Goal: Task Accomplishment & Management: Use online tool/utility

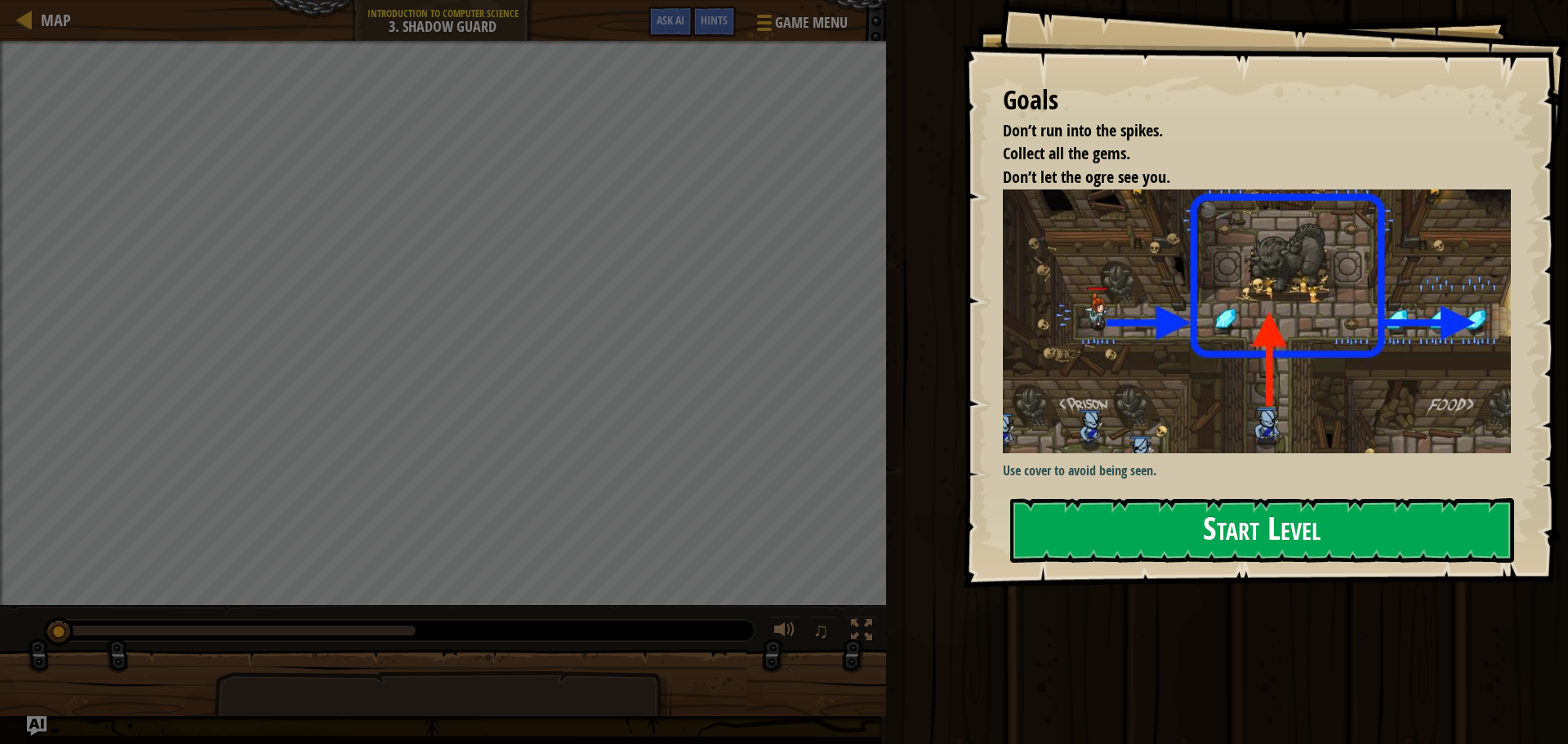
click at [1404, 539] on button "Start Level" at bounding box center [1263, 530] width 504 height 65
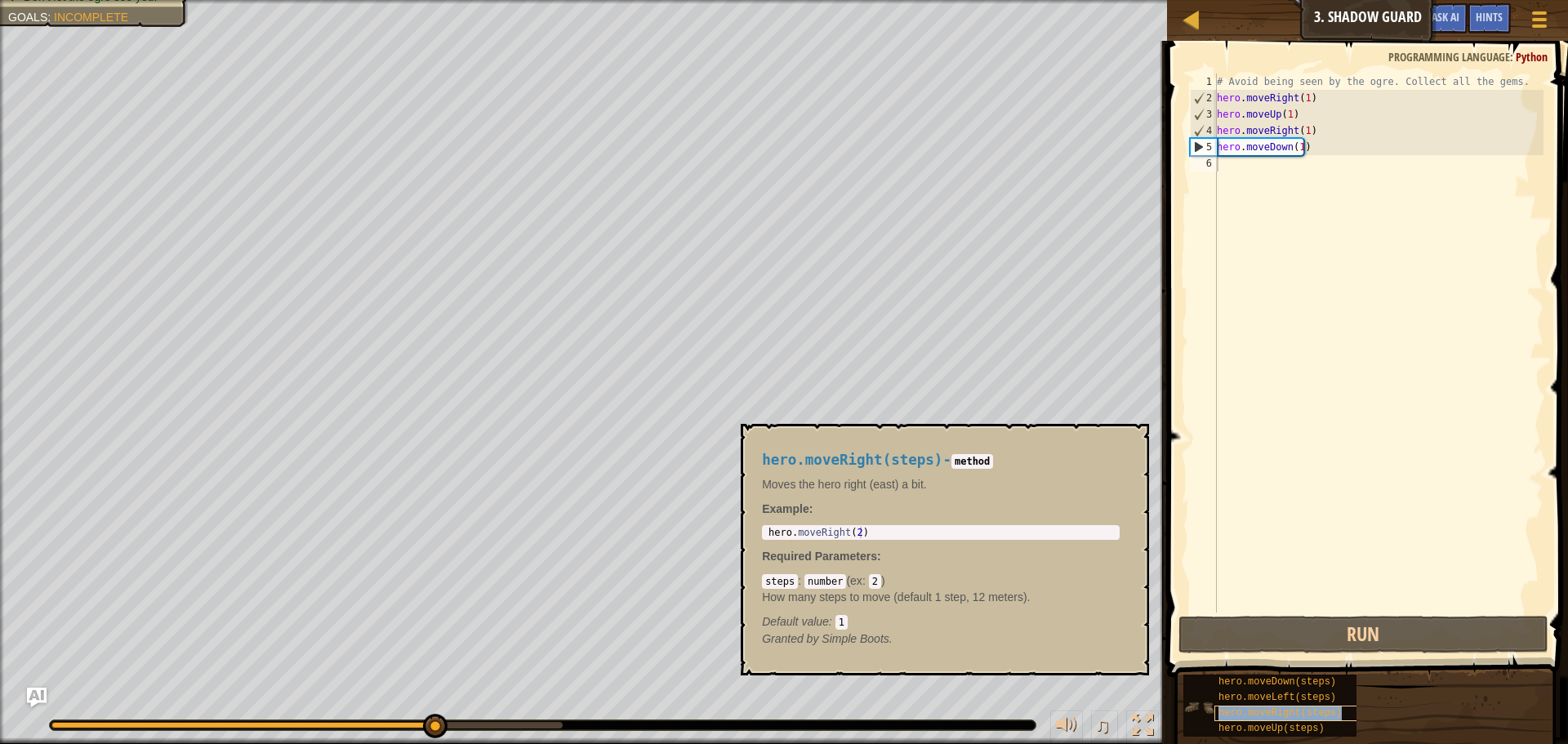
type textarea "hero.moveRight(steps)"
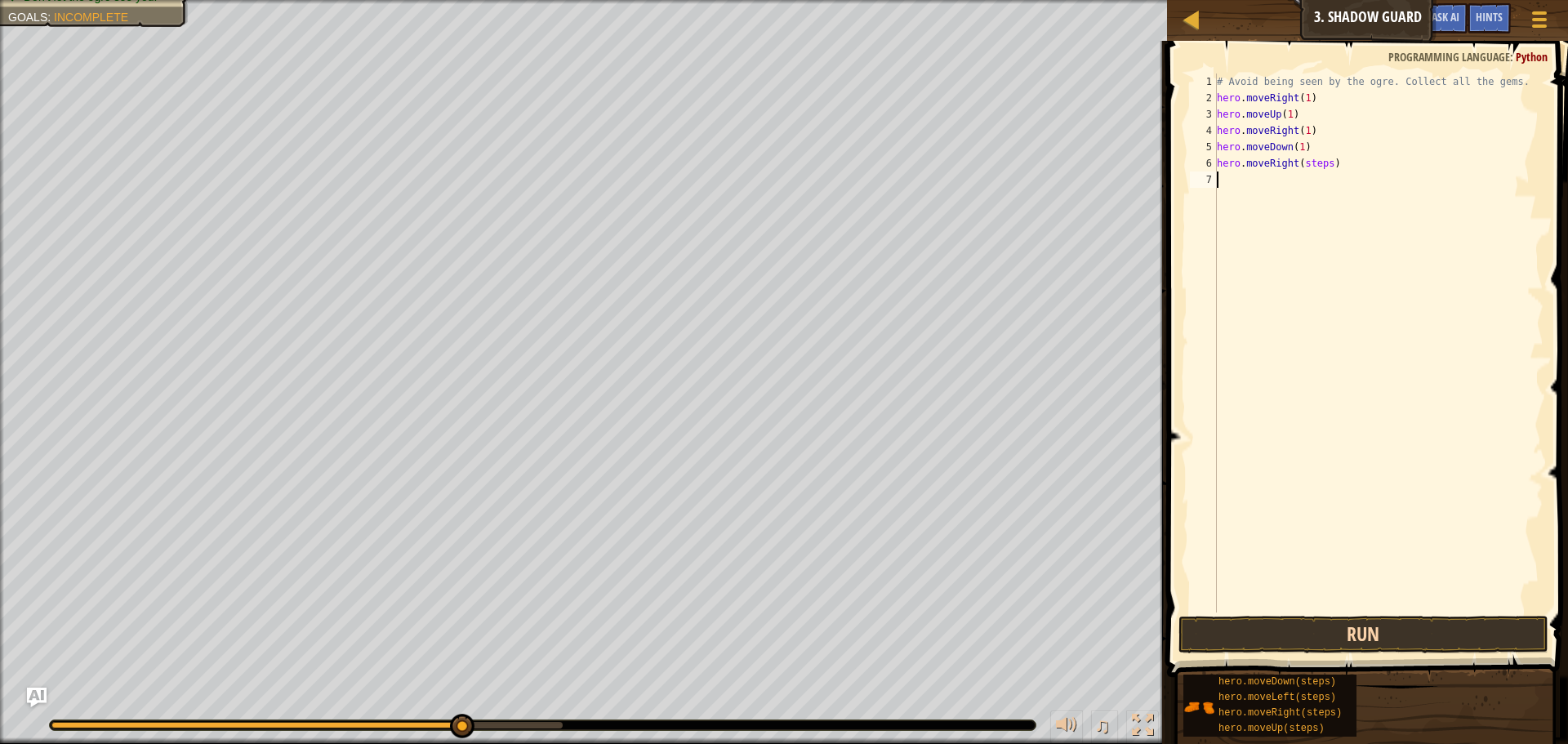
click at [1350, 624] on div "hero.moveRight(steps) 1 2 3 4 5 6 7 # Avoid being seen by the ogre. Collect all…" at bounding box center [1365, 391] width 406 height 684
click at [1350, 625] on button "Run" at bounding box center [1363, 635] width 370 height 38
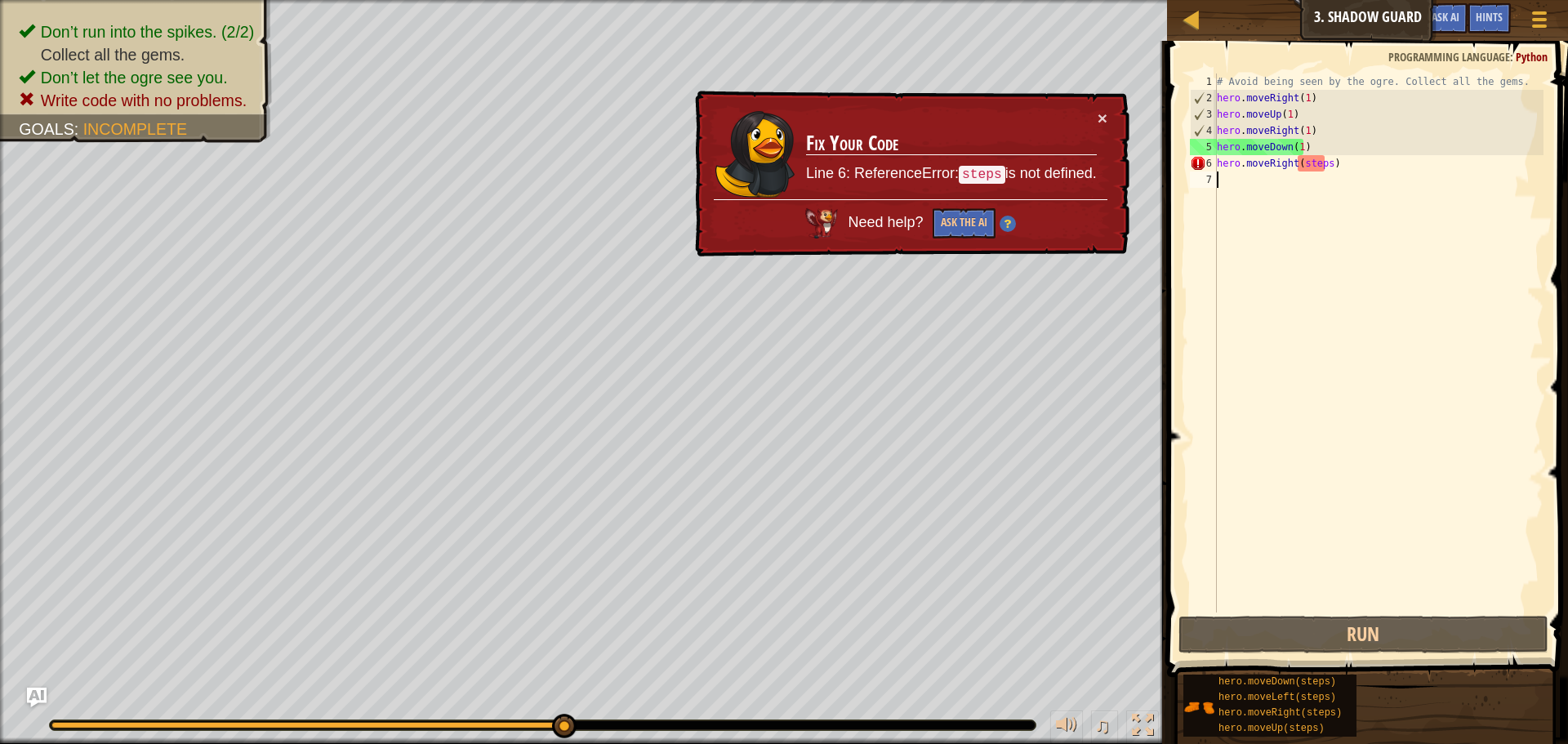
click at [1320, 161] on div "# Avoid being seen by the ogre. Collect all the gems. hero . moveRight ( 1 ) he…" at bounding box center [1378, 359] width 330 height 572
click at [1322, 161] on div "# Avoid being seen by the ogre. Collect all the gems. hero . moveRight ( 1 ) he…" at bounding box center [1378, 359] width 330 height 572
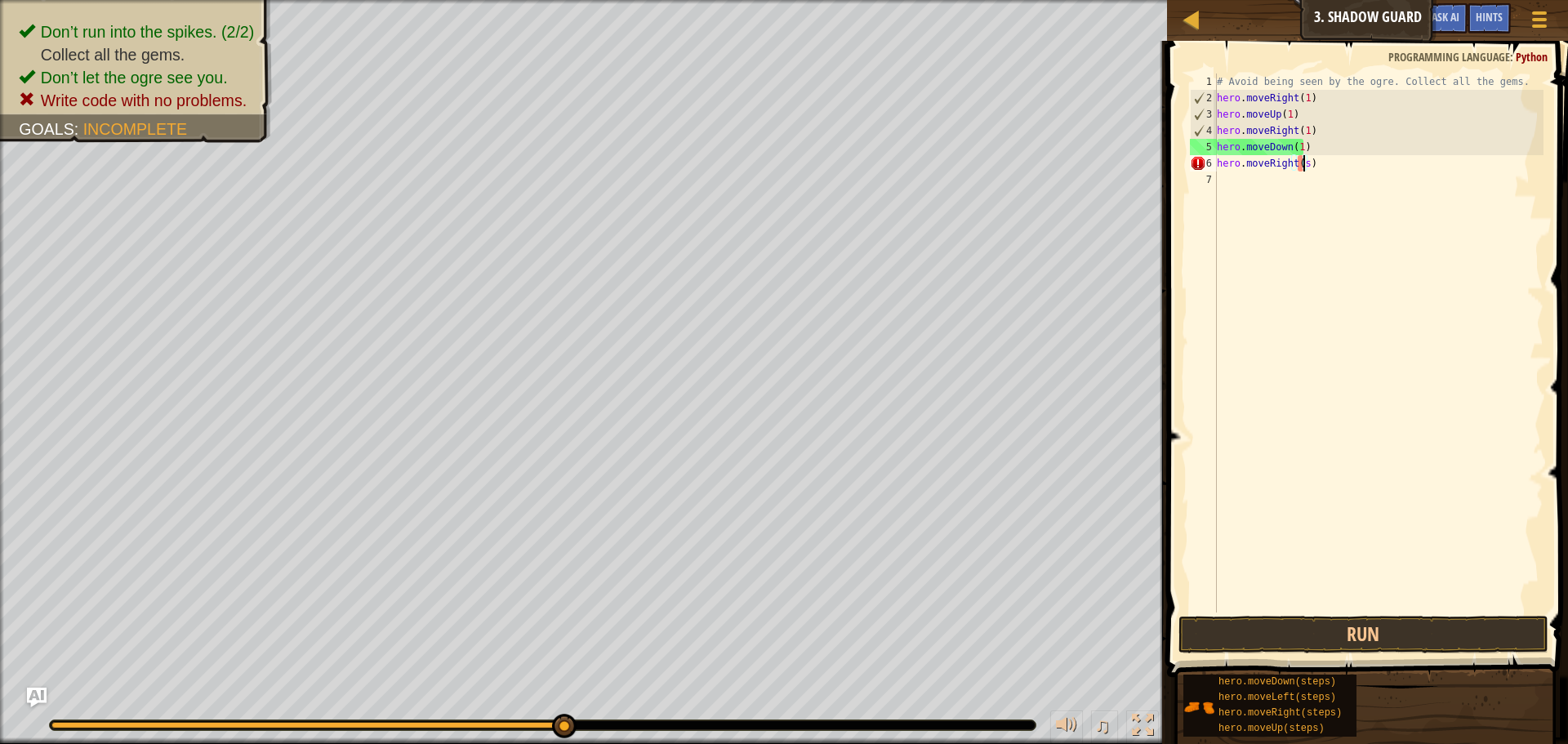
type textarea "hero.moveRight()"
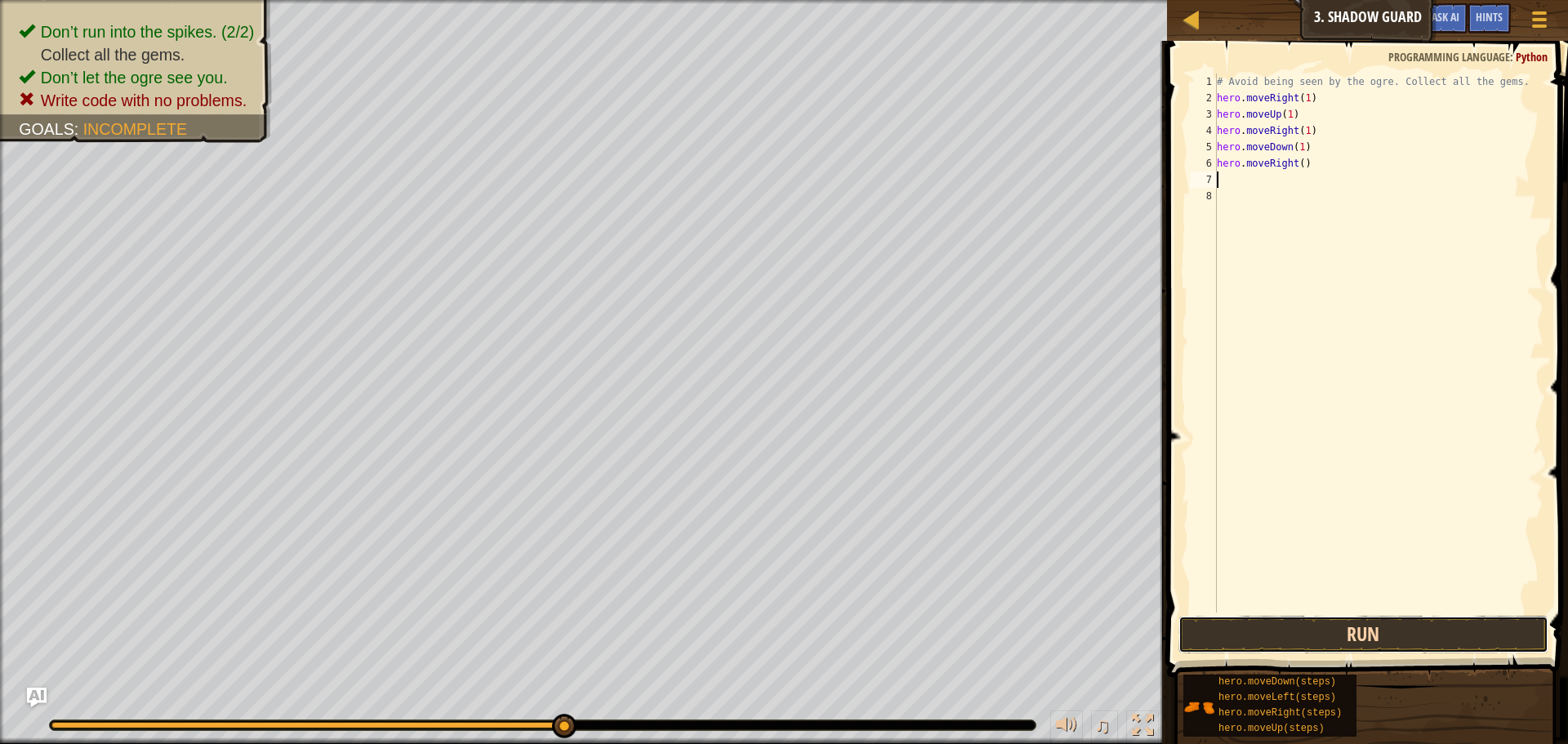
click at [1259, 652] on button "Run" at bounding box center [1363, 635] width 370 height 38
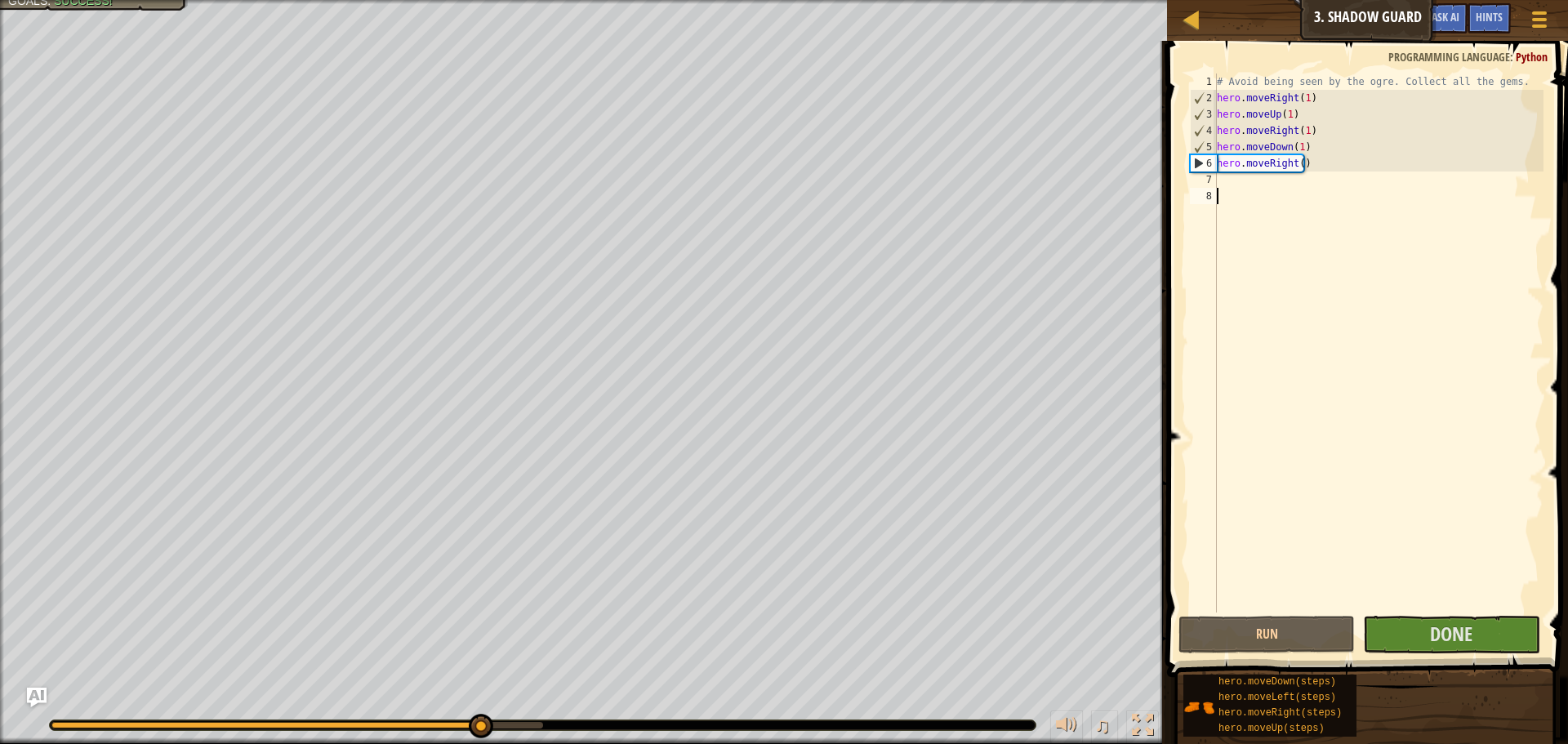
click at [1435, 600] on div "# Avoid being seen by the ogre. Collect all the gems. hero . moveRight ( 1 ) he…" at bounding box center [1378, 359] width 330 height 572
click at [1471, 637] on button "Done" at bounding box center [1452, 635] width 177 height 38
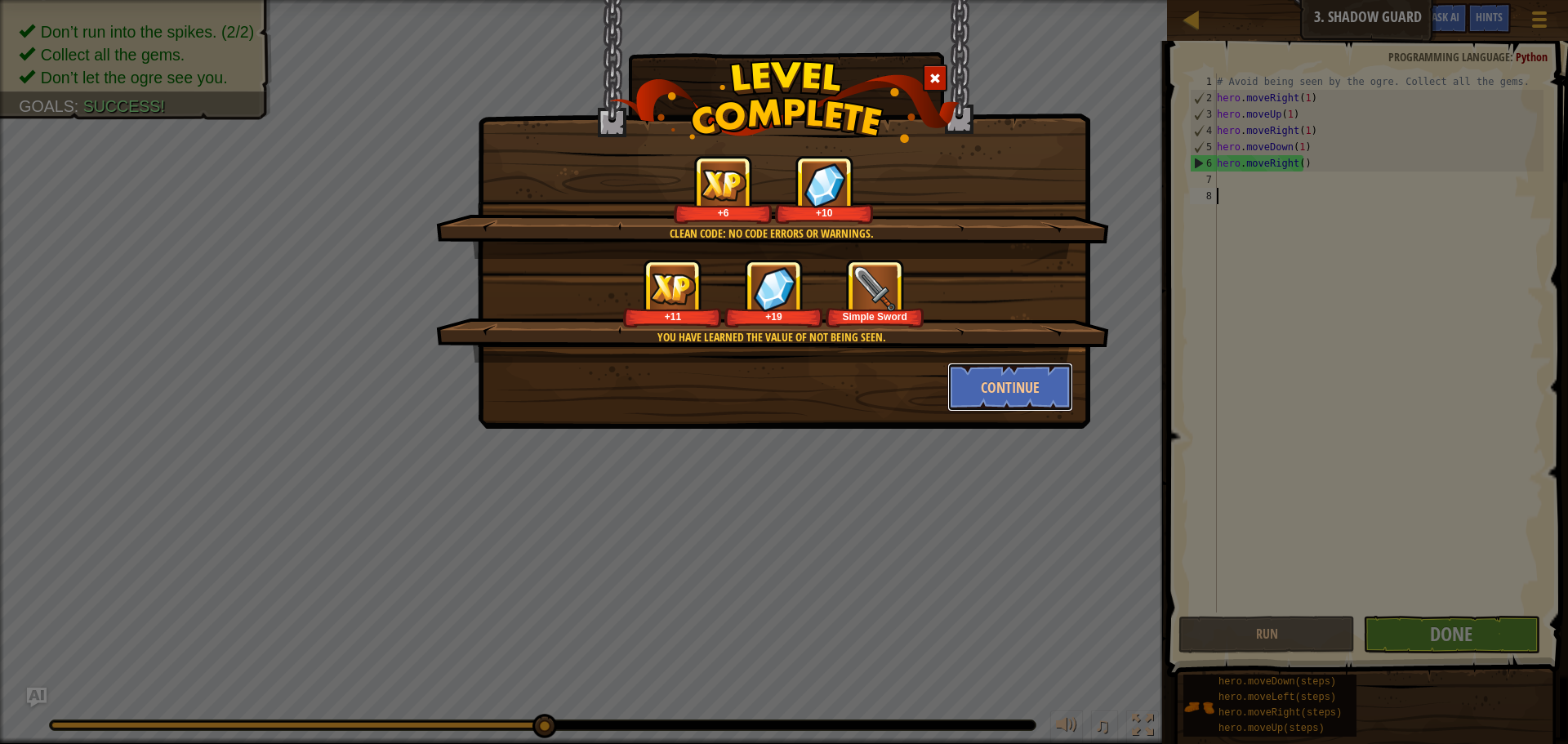
drag, startPoint x: 982, startPoint y: 395, endPoint x: 1509, endPoint y: 484, distance: 534.5
click at [989, 398] on button "Continue" at bounding box center [1011, 387] width 127 height 49
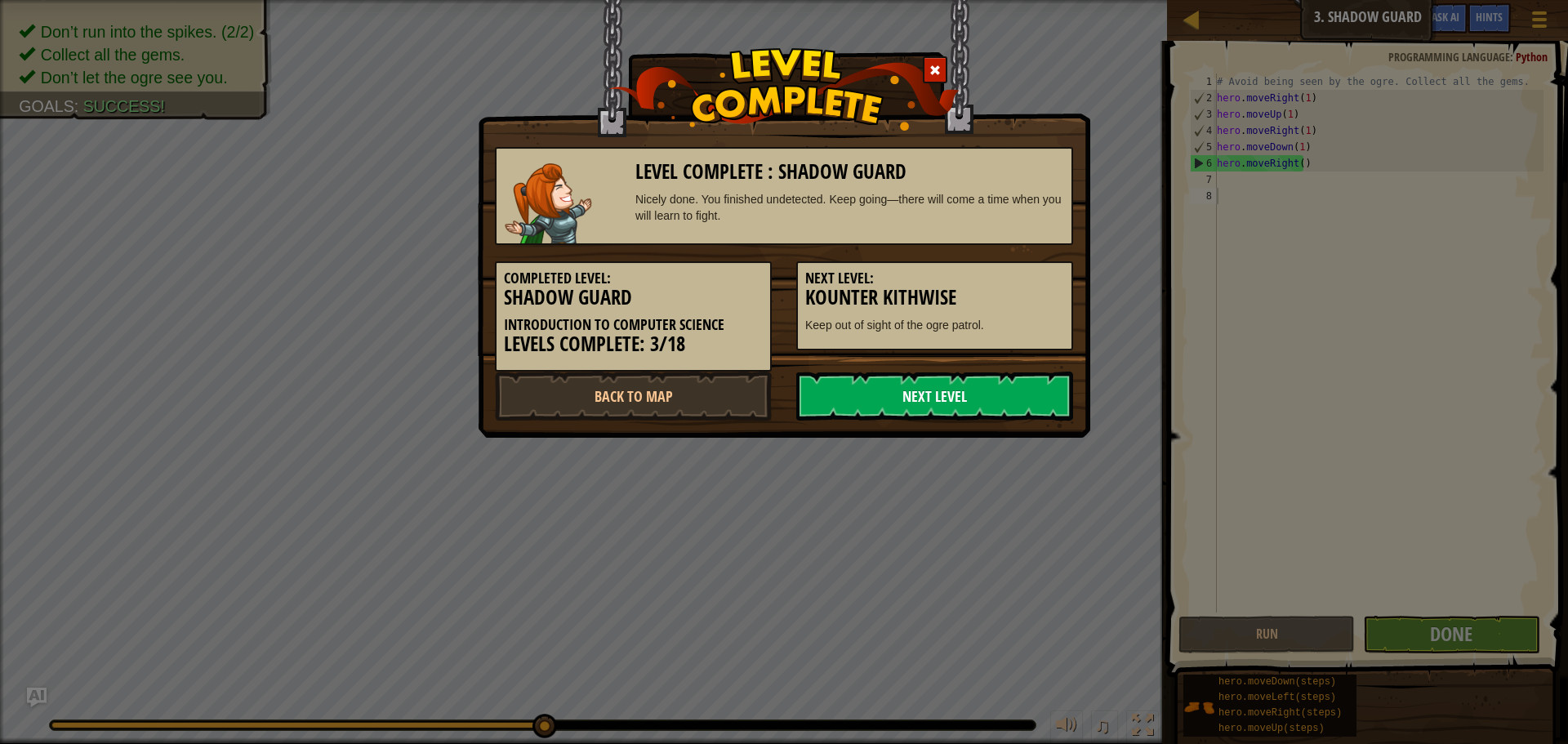
drag, startPoint x: 920, startPoint y: 404, endPoint x: 1047, endPoint y: 403, distance: 127.0
click at [921, 403] on link "Next Level" at bounding box center [935, 396] width 277 height 49
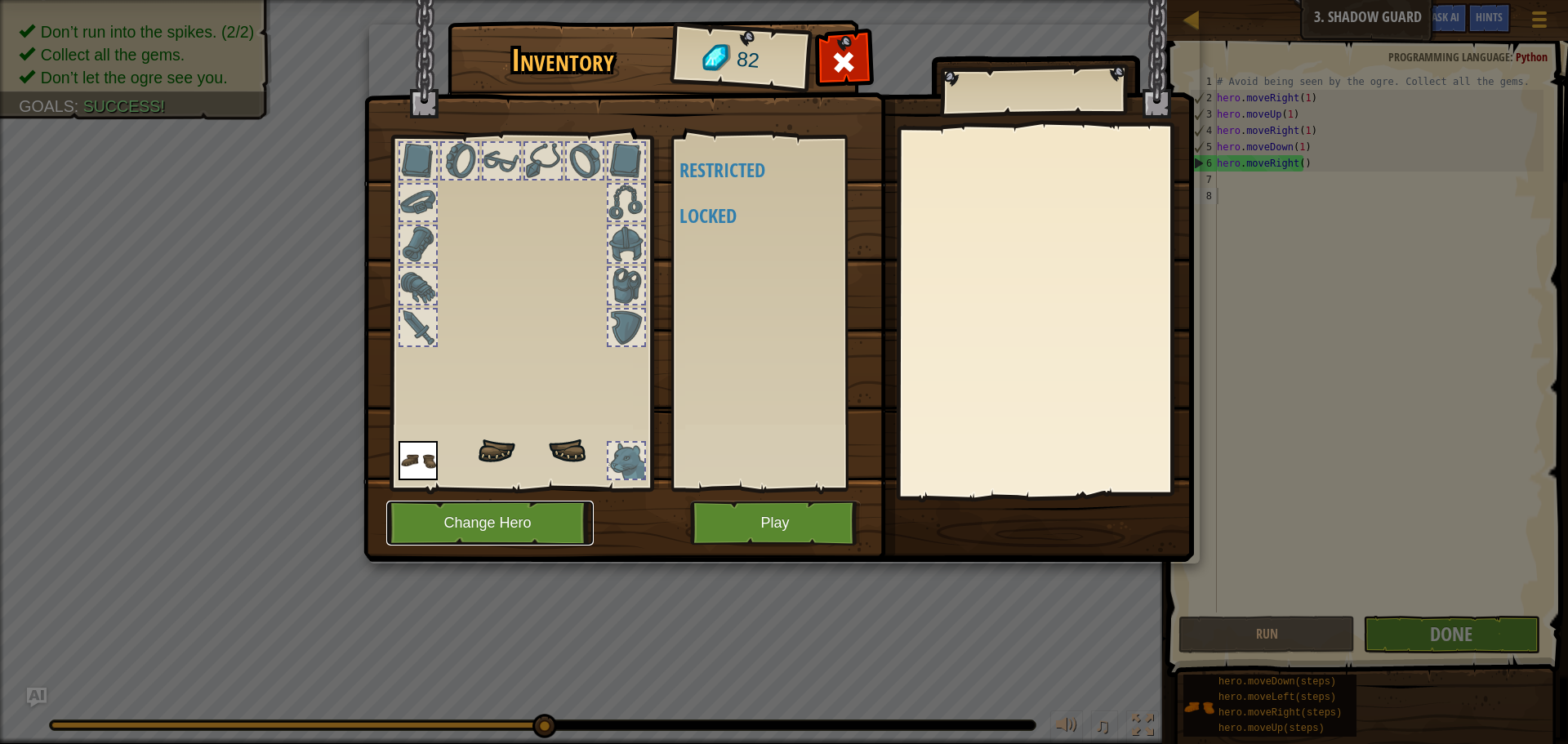
click at [486, 515] on button "Change Hero" at bounding box center [490, 523] width 208 height 45
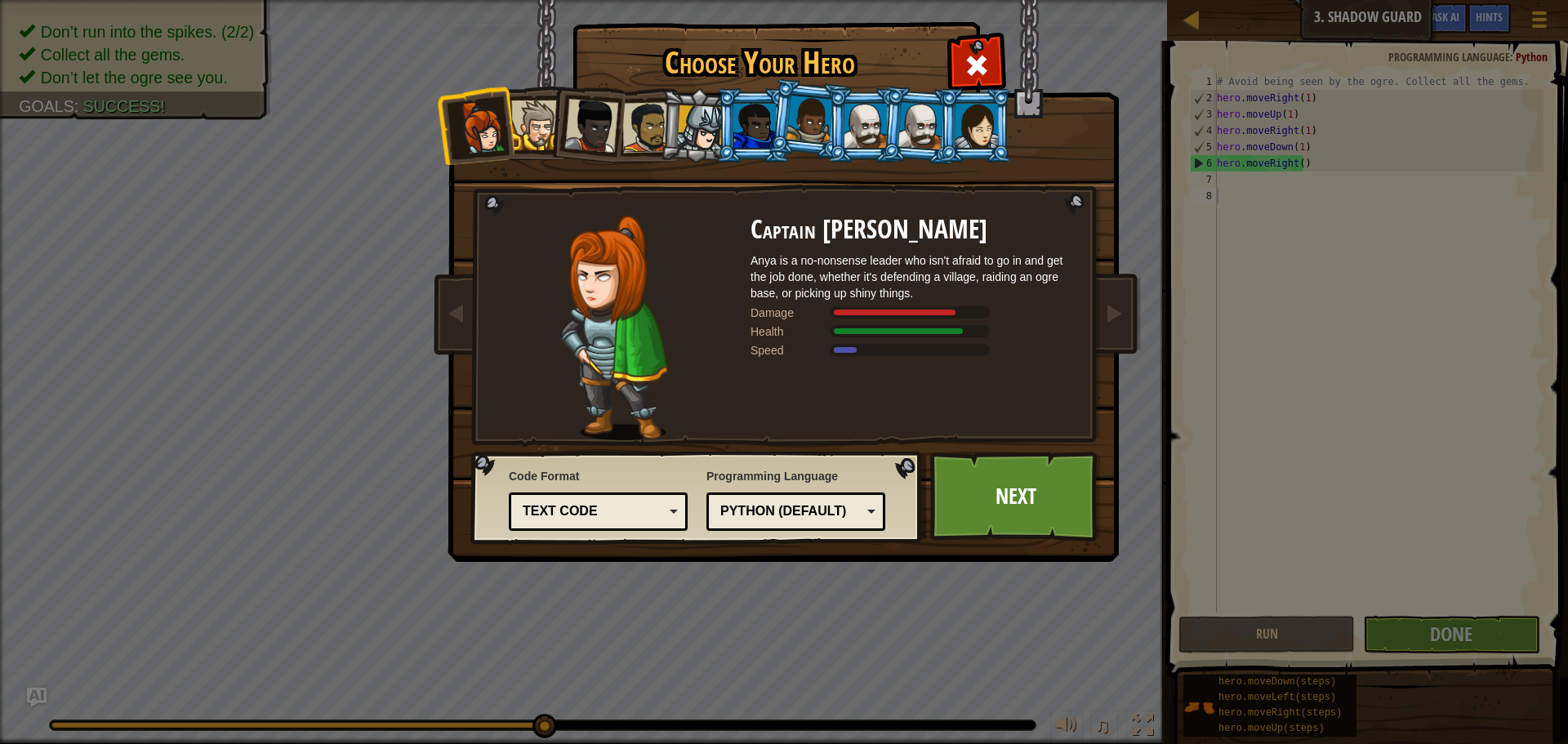
drag, startPoint x: 430, startPoint y: 309, endPoint x: 417, endPoint y: 316, distance: 14.8
click at [417, 316] on div "Choose Your Hero 82 Captain [PERSON_NAME] is a no-nonsense leader who isn't afr…" at bounding box center [784, 372] width 1568 height 744
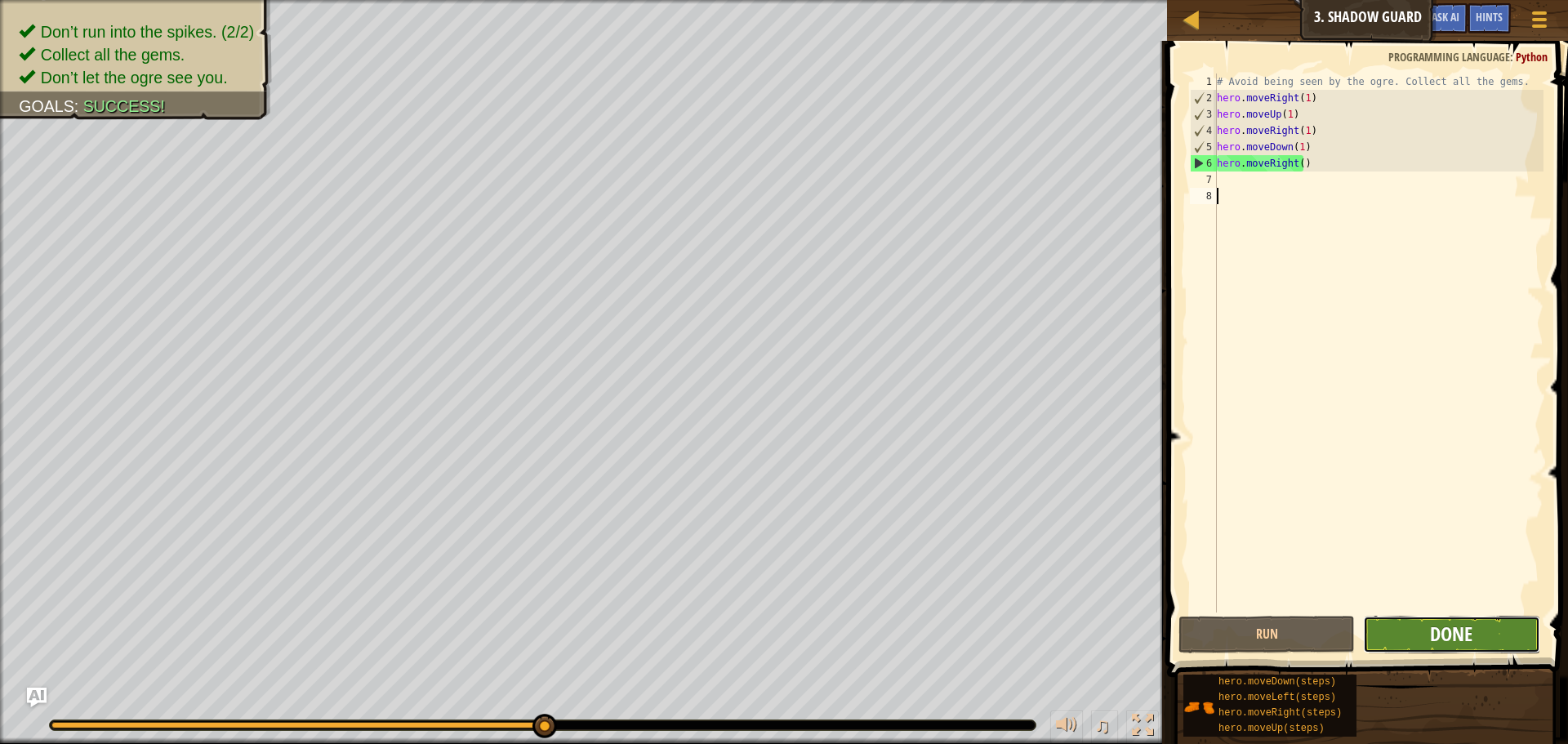
click at [1431, 634] on span "Done" at bounding box center [1452, 634] width 43 height 26
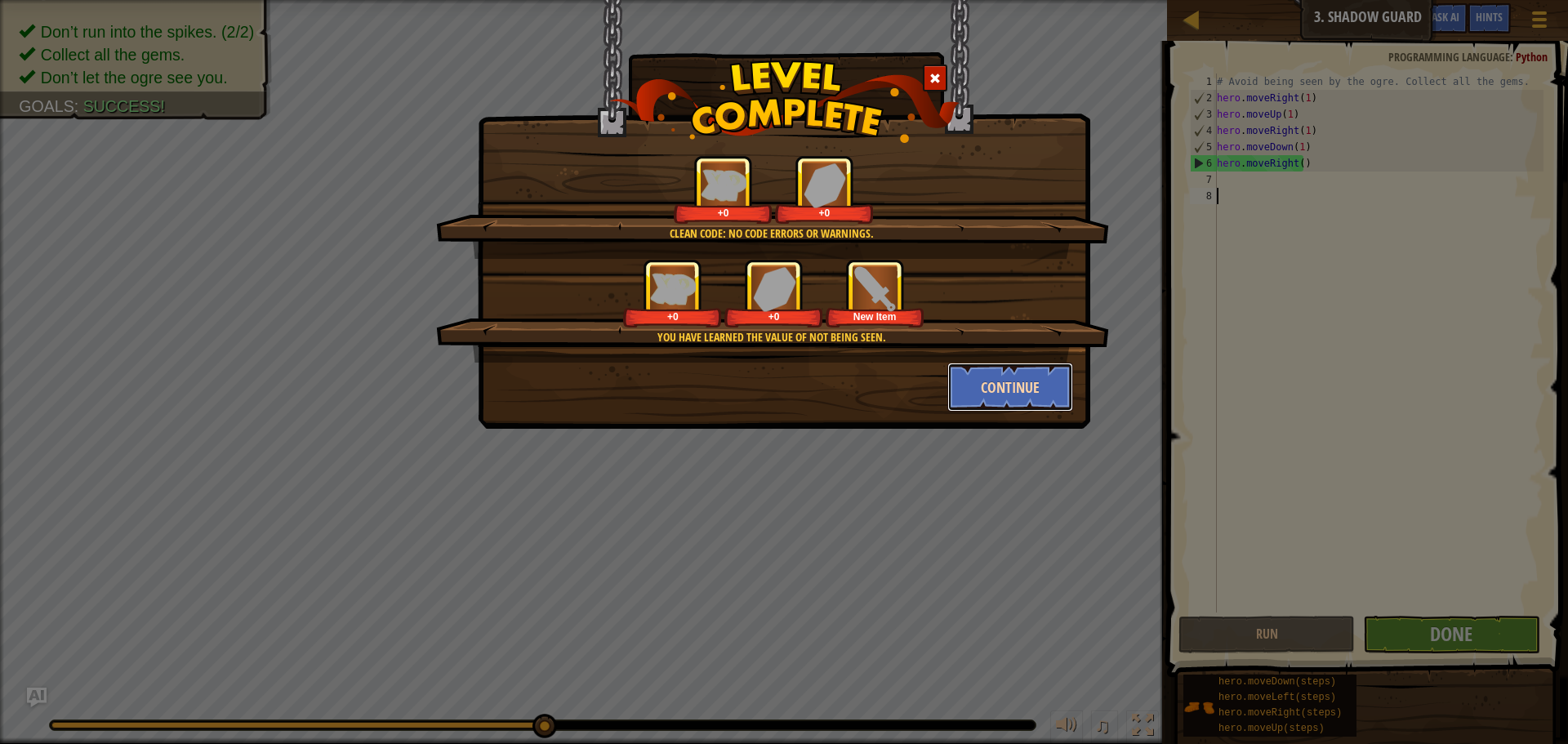
click at [998, 381] on button "Continue" at bounding box center [1011, 387] width 127 height 49
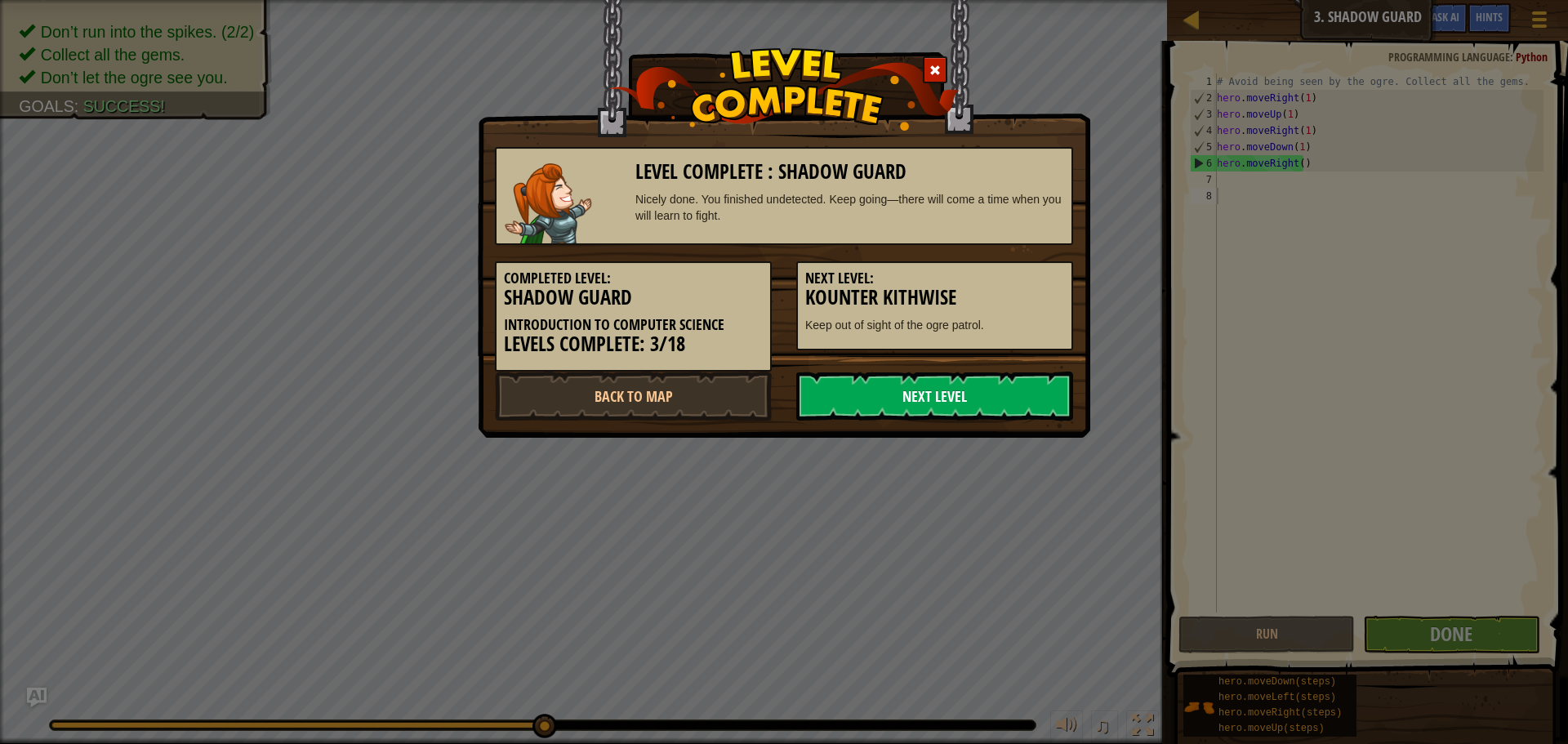
click at [1043, 393] on link "Next Level" at bounding box center [935, 396] width 277 height 49
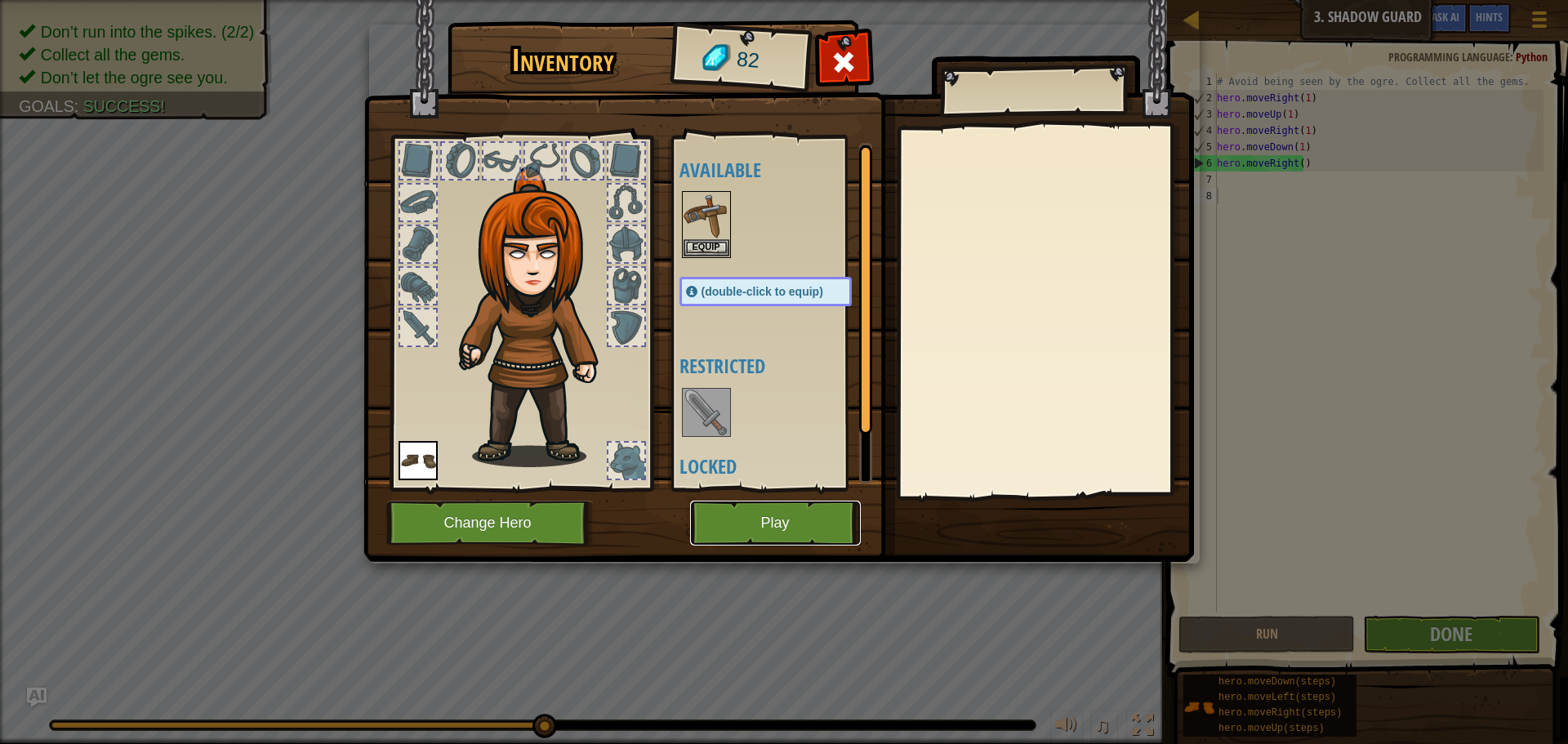
click at [808, 507] on button "Play" at bounding box center [775, 523] width 171 height 45
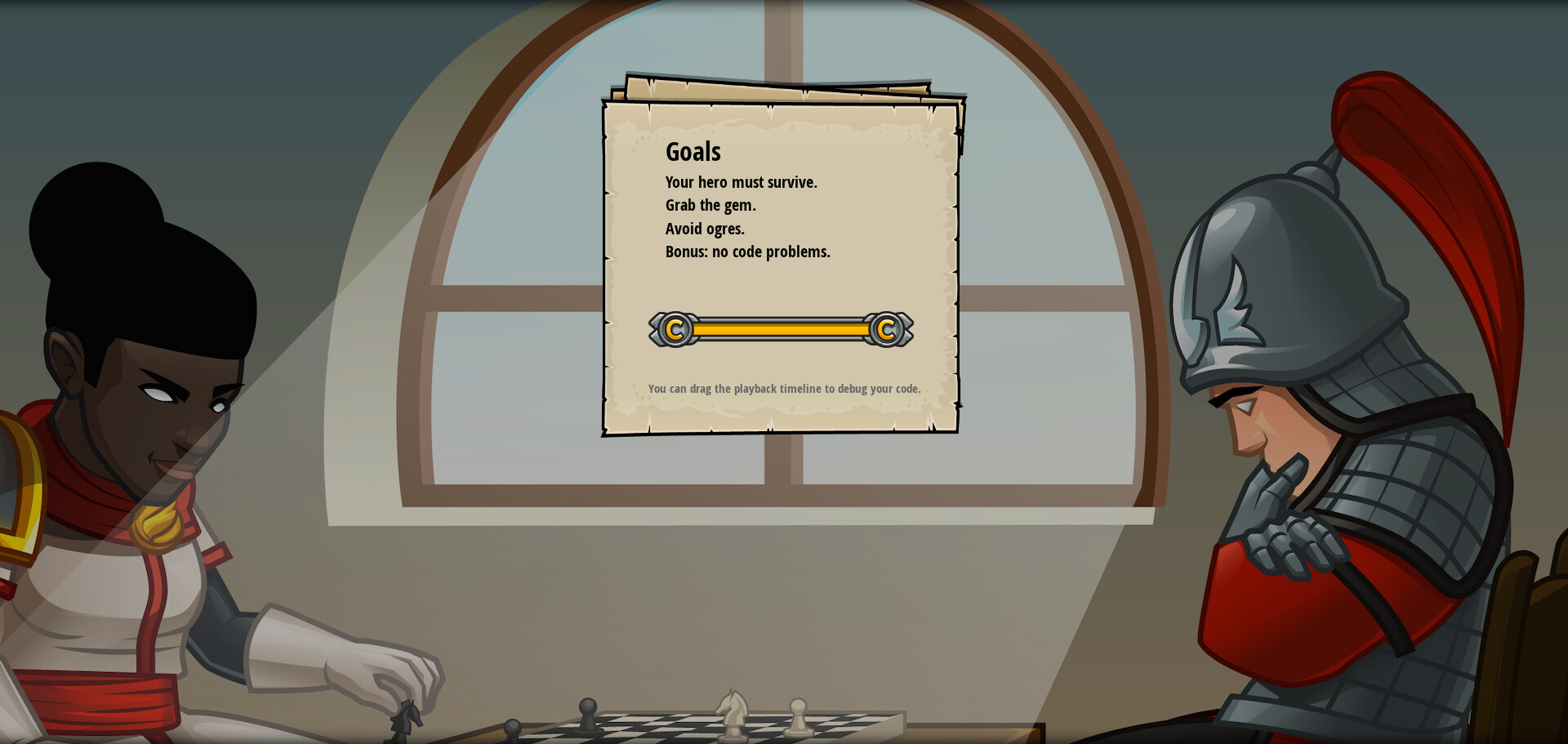
drag, startPoint x: 746, startPoint y: 358, endPoint x: 730, endPoint y: 379, distance: 26.4
click at [730, 379] on div "Goals Your hero must survive. Grab the gem. Avoid ogres. Bonus: no code problem…" at bounding box center [784, 254] width 367 height 367
click at [745, 371] on div "Goals Your hero must survive. Grab the gem. Avoid ogres. Bonus: no code problem…" at bounding box center [784, 254] width 367 height 367
click at [759, 368] on div "Goals Your hero must survive. Grab the gem. Avoid ogres. Bonus: no code problem…" at bounding box center [784, 254] width 367 height 367
click at [746, 403] on div "You can drag the playback timeline to debug your code." at bounding box center [785, 392] width 327 height 25
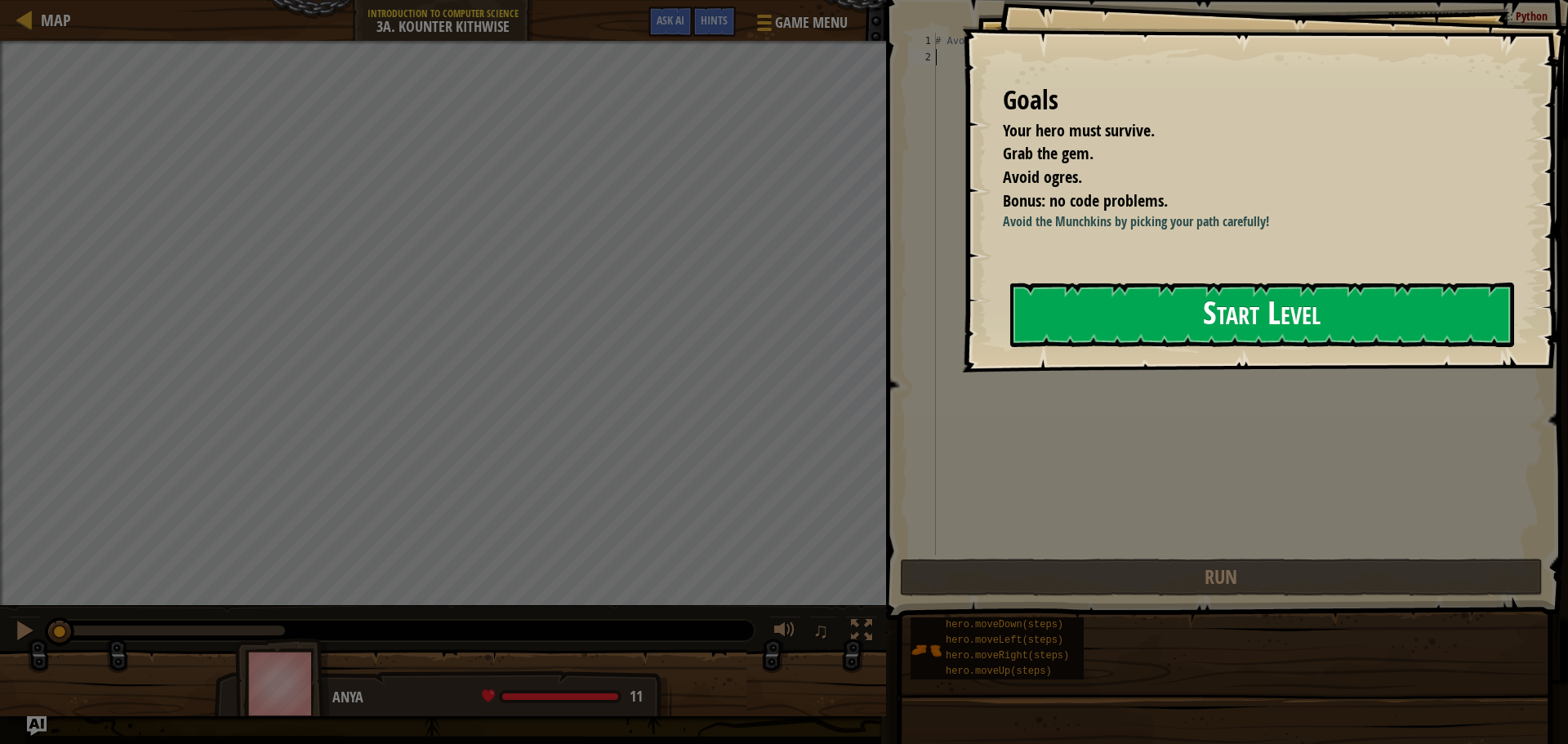
click at [1324, 327] on button "Start Level" at bounding box center [1263, 314] width 504 height 65
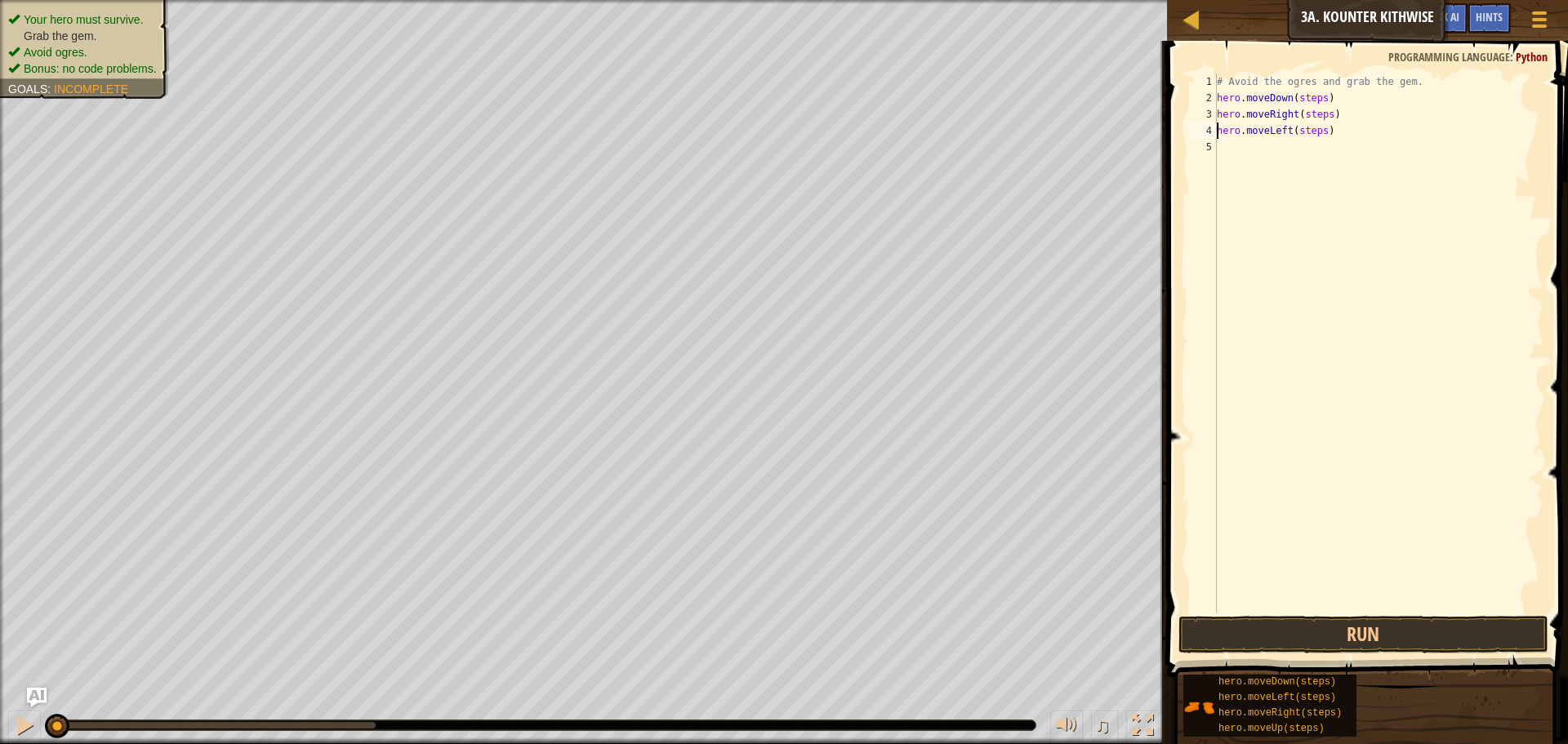
click at [1316, 133] on div "# Avoid the ogres and grab the gem. hero . moveDown ( steps ) hero . moveRight …" at bounding box center [1378, 359] width 330 height 572
click at [1335, 133] on div "# Avoid the ogres and grab the gem. hero . moveDown ( steps ) hero . moveRight …" at bounding box center [1378, 359] width 330 height 572
drag, startPoint x: 1322, startPoint y: 113, endPoint x: 1309, endPoint y: 117, distance: 13.6
click at [1309, 117] on div "# Avoid the ogres and grab the gem. hero . moveDown ( steps ) hero . moveRight …" at bounding box center [1378, 359] width 330 height 572
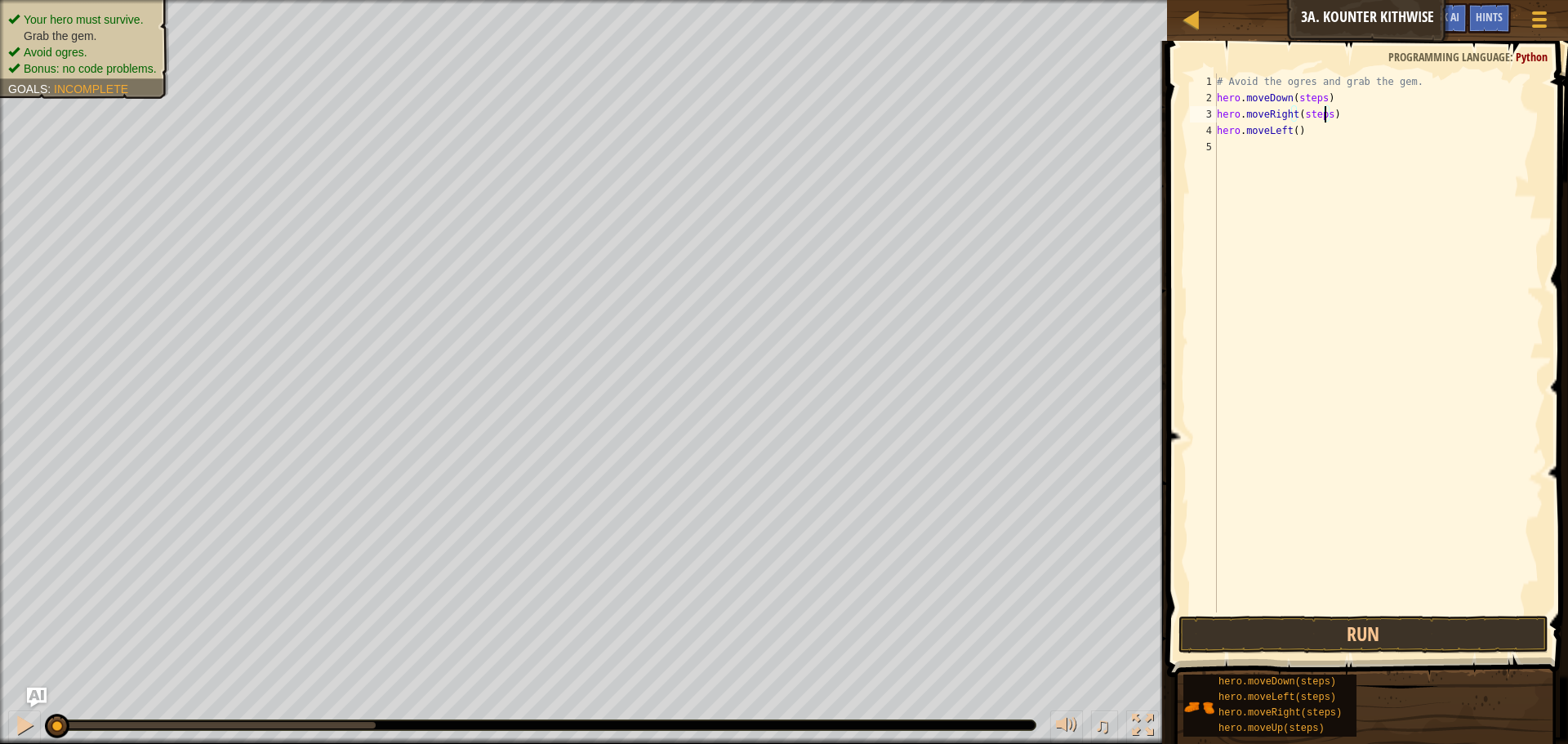
click at [1327, 117] on div "# Avoid the ogres and grab the gem. hero . moveDown ( steps ) hero . moveRight …" at bounding box center [1378, 359] width 330 height 572
click at [1415, 128] on div "# Avoid the ogres and grab the gem. hero . moveDown ( steps ) hero . moveRight …" at bounding box center [1378, 359] width 330 height 572
drag, startPoint x: 1325, startPoint y: 119, endPoint x: 1298, endPoint y: 122, distance: 27.2
click at [1298, 122] on div "# Avoid the ogres and grab the gem. hero . moveDown ( steps ) hero . moveRight …" at bounding box center [1378, 359] width 330 height 572
click at [1318, 85] on div "# Avoid the ogres and grab the gem. hero . moveDown ( steps ) hero . moveRight …" at bounding box center [1378, 359] width 330 height 572
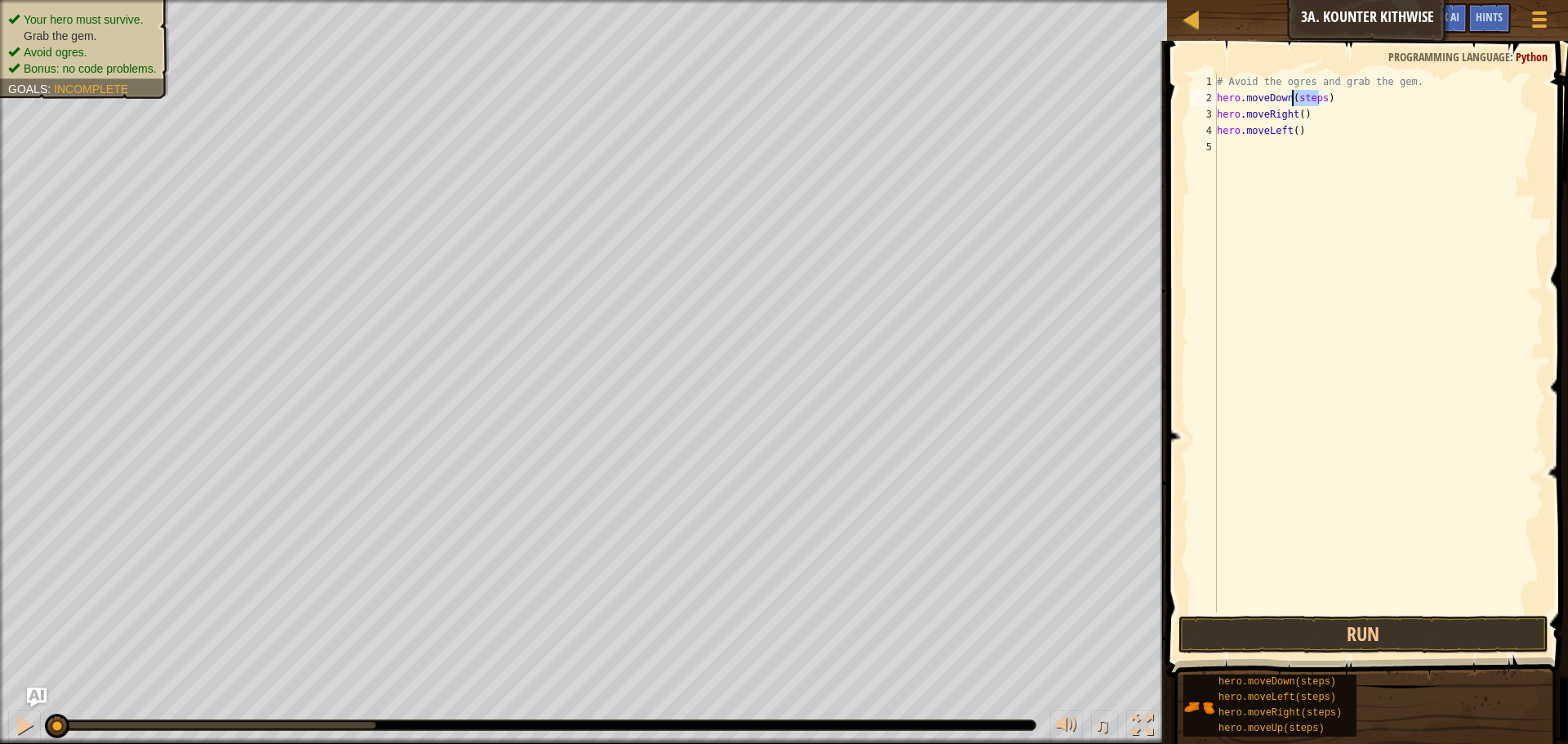
drag, startPoint x: 1319, startPoint y: 101, endPoint x: 1294, endPoint y: 106, distance: 25.5
click at [1294, 106] on div "# Avoid the ogres and grab the gem. hero . moveDown ( steps ) hero . moveRight …" at bounding box center [1378, 359] width 330 height 572
type textarea "hero.moveDown()"
click at [1288, 626] on button "Run" at bounding box center [1363, 635] width 370 height 38
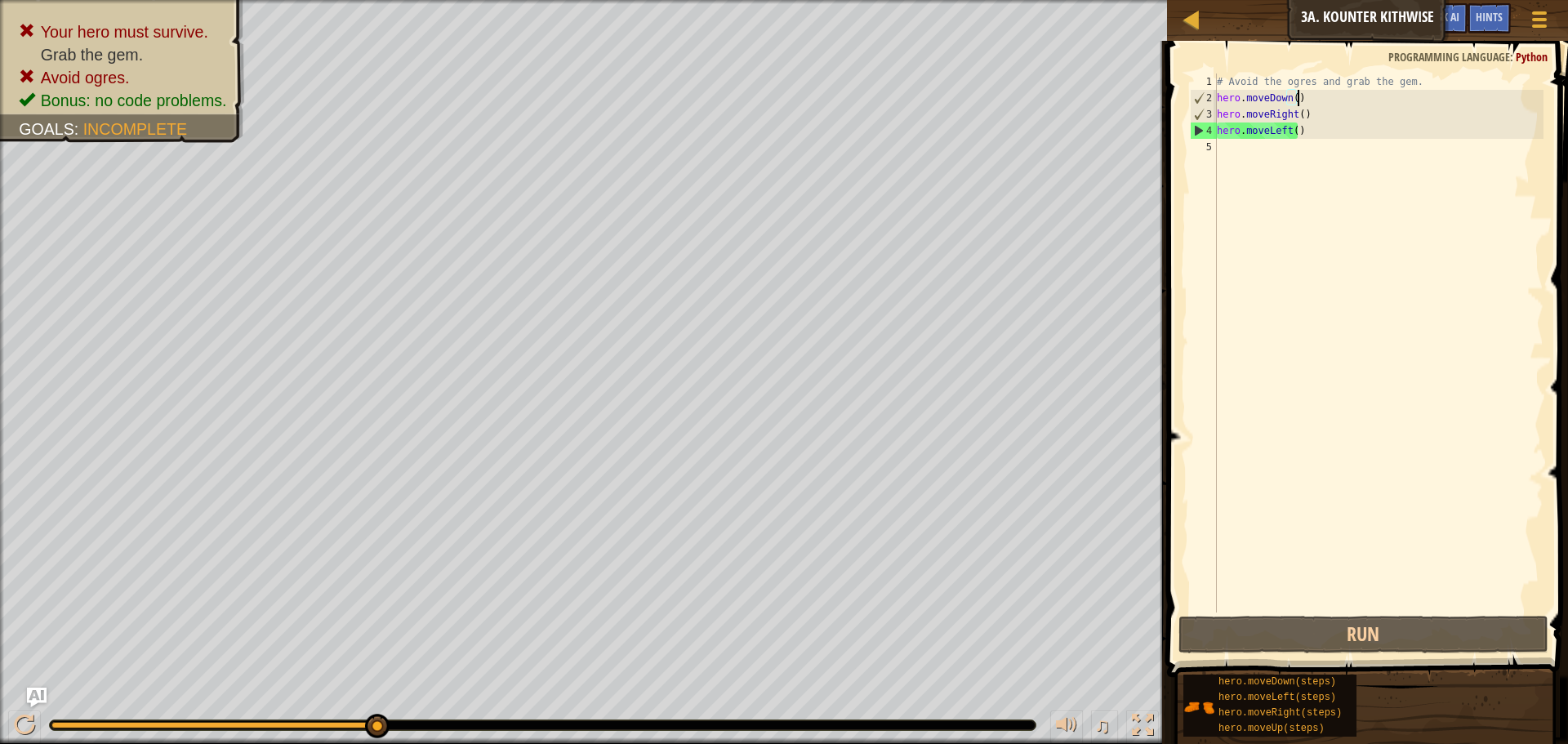
click at [1296, 99] on div "# Avoid the ogres and grab the gem. hero . moveDown ( ) hero . moveRight ( ) he…" at bounding box center [1378, 359] width 330 height 572
click at [1309, 133] on div "# Avoid the ogres and grab the gem. hero . moveDown ( ) hero . moveRight ( ) he…" at bounding box center [1378, 359] width 330 height 572
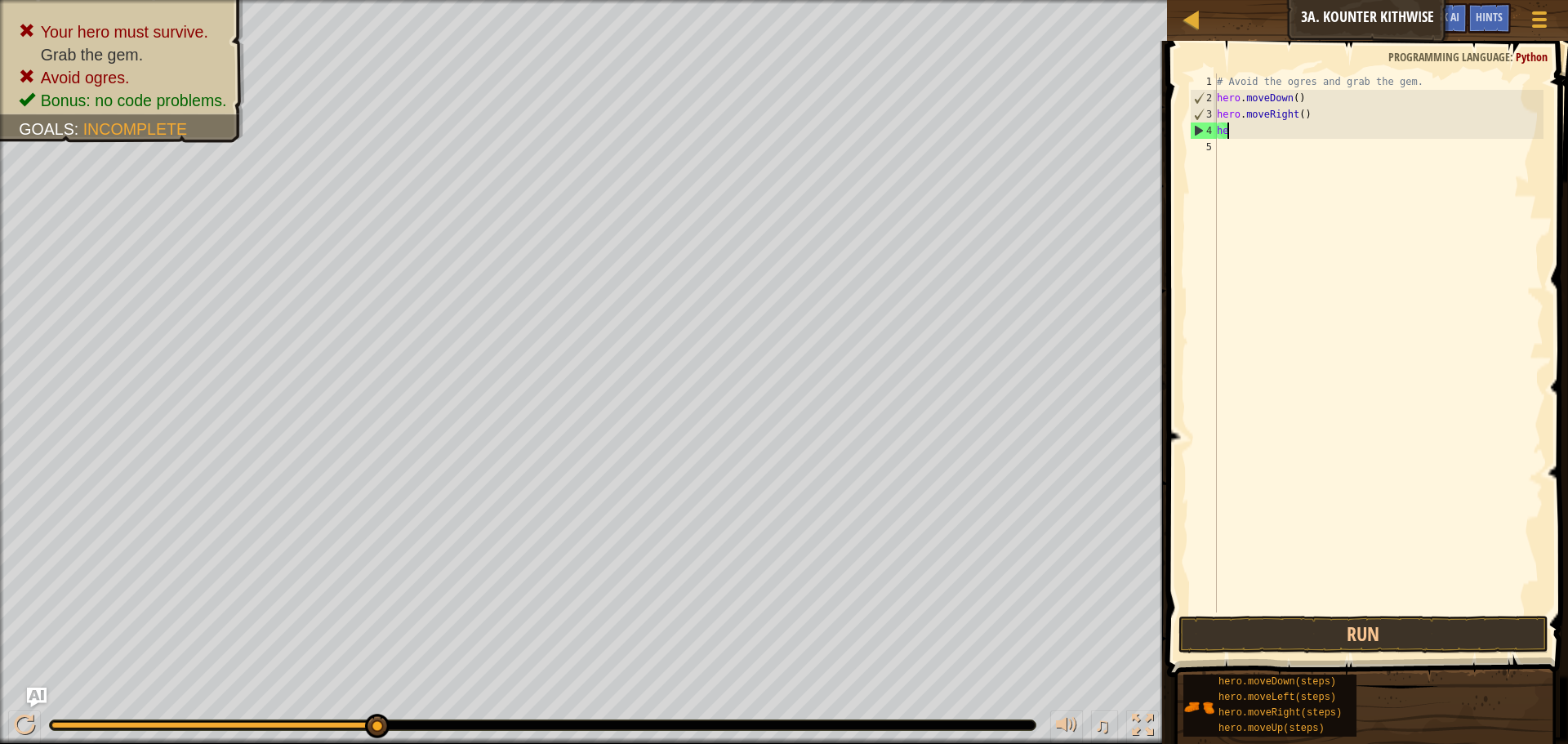
type textarea "h"
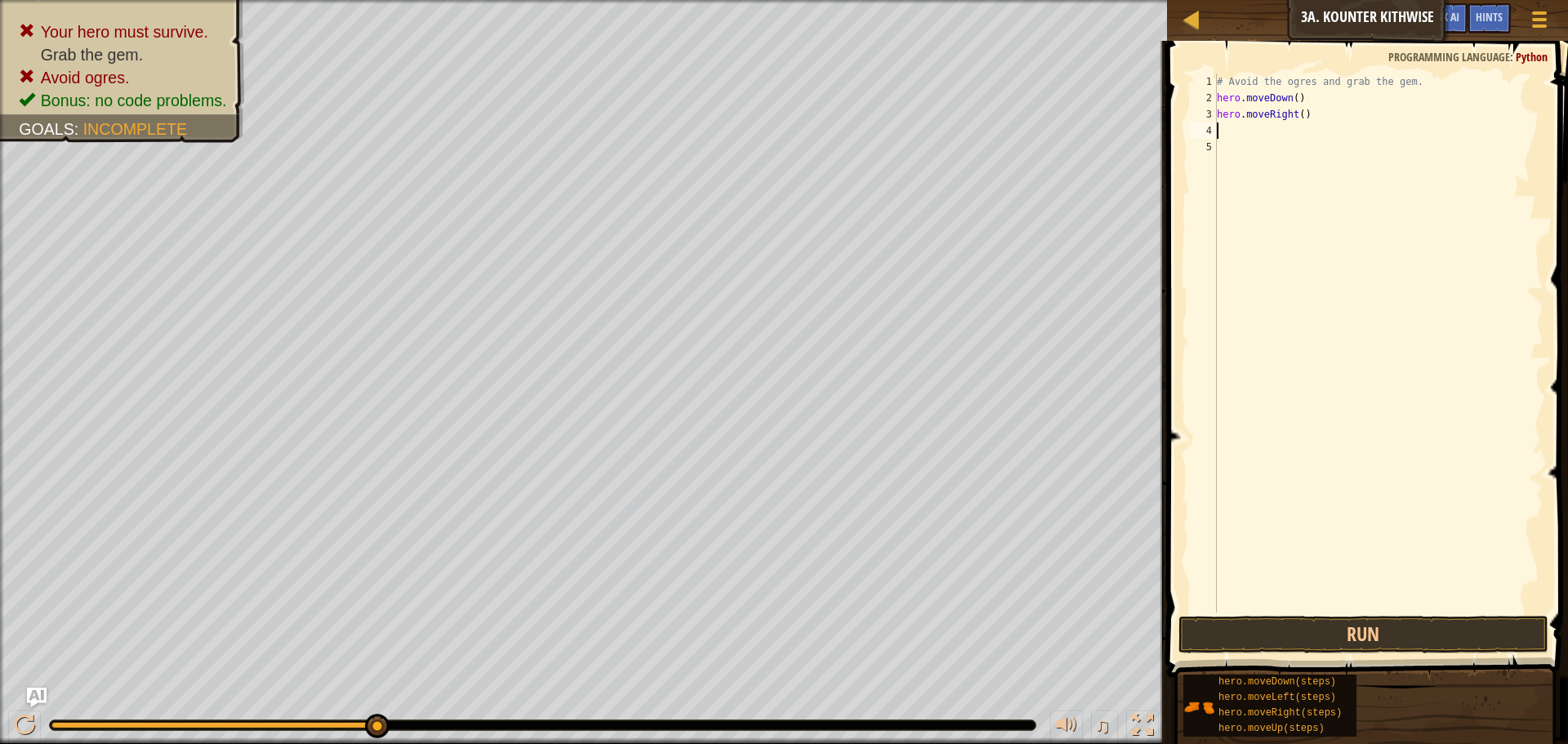
click at [1293, 101] on div "# Avoid the ogres and grab the gem. hero . moveDown ( ) hero . moveRight ( )" at bounding box center [1378, 359] width 330 height 572
click at [1414, 640] on button "Run" at bounding box center [1363, 635] width 370 height 38
type textarea "hero.moveDown(2)"
click at [1566, 601] on div "hero.moveDown(2) 1 2 3 4 5 # Avoid the ogres and grab the gem. hero . moveDown …" at bounding box center [1365, 391] width 406 height 684
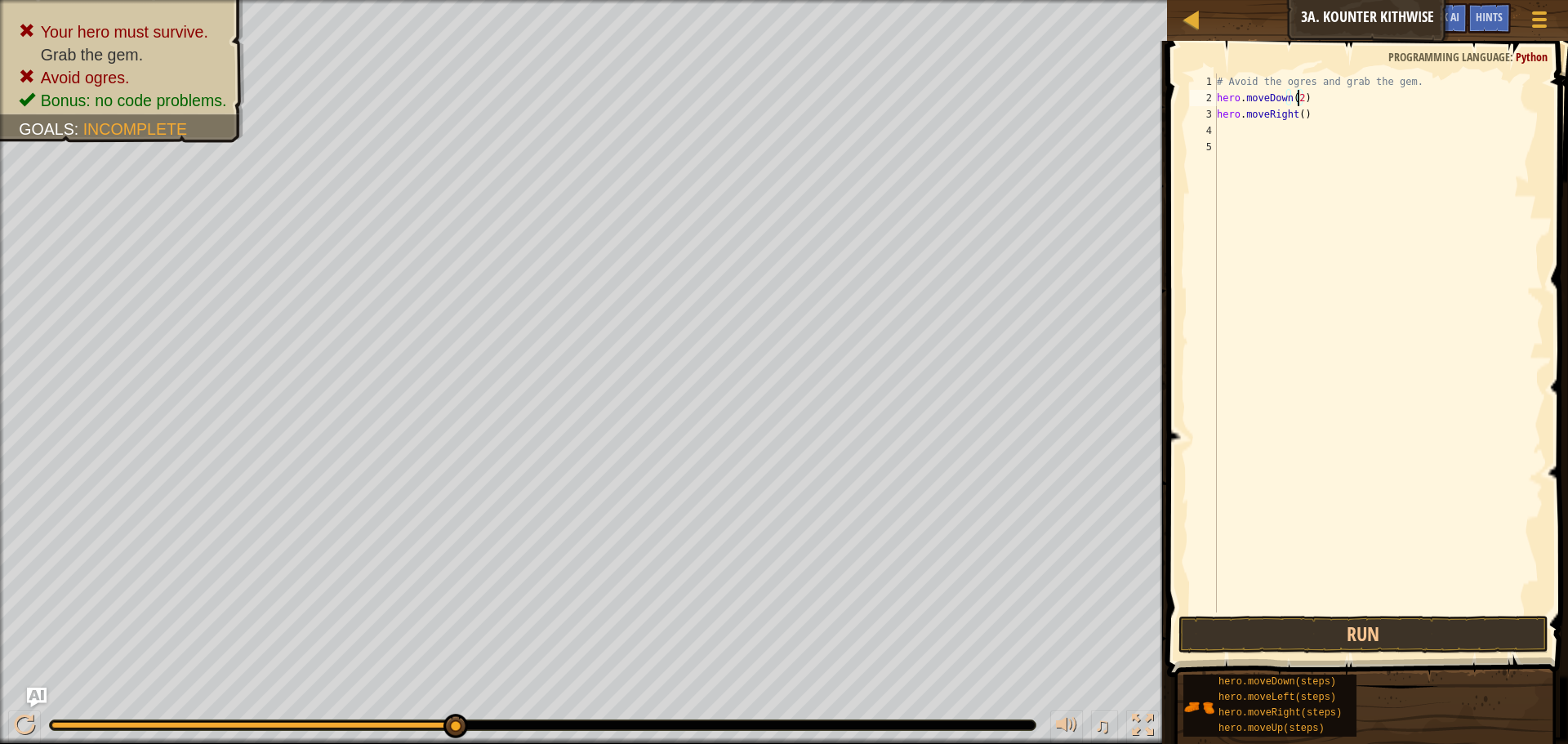
scroll to position [7, 0]
click at [1445, 621] on button "Run" at bounding box center [1363, 635] width 370 height 38
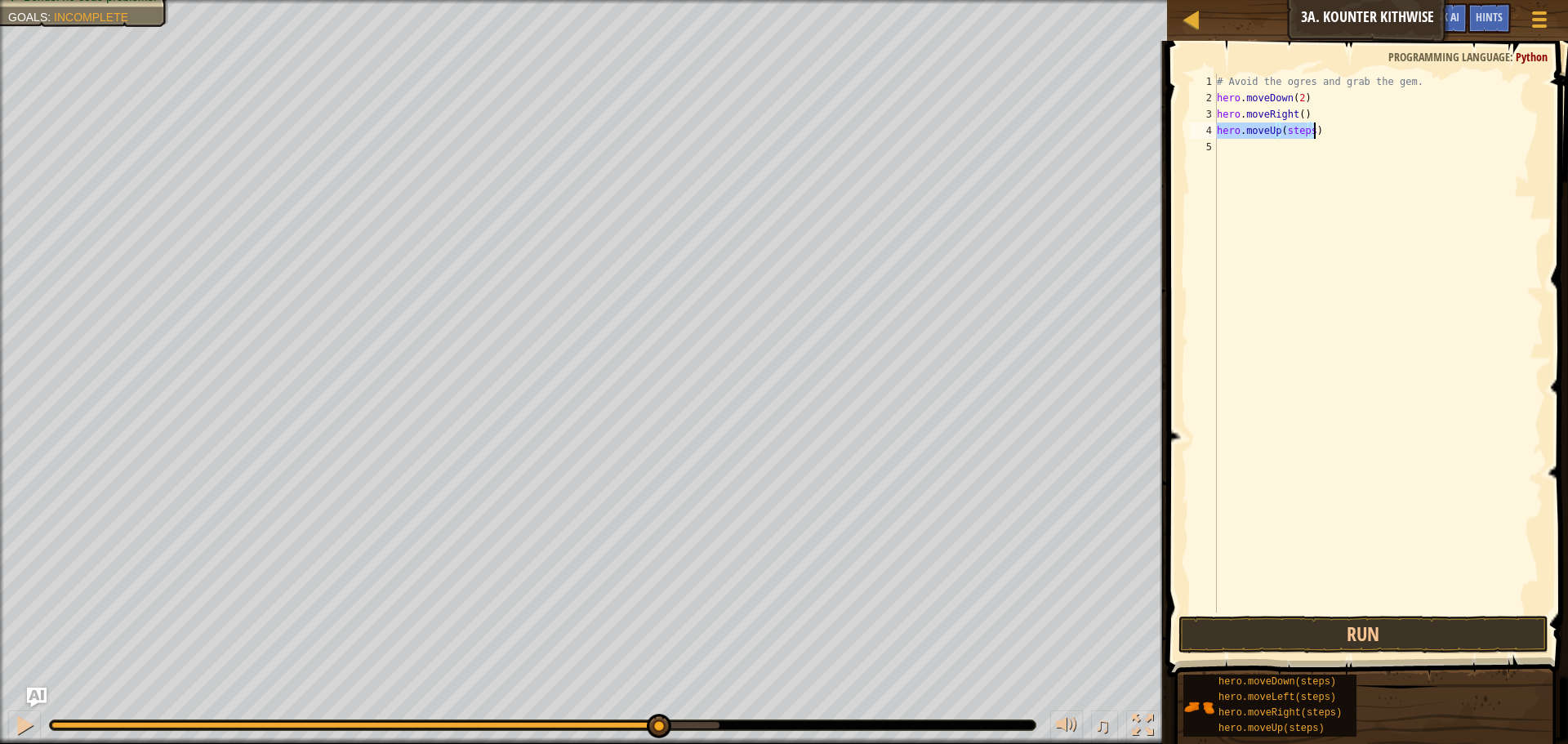
click at [1309, 129] on div "# Avoid the ogres and grab the gem. hero . moveDown ( 2 ) hero . moveRight ( ) …" at bounding box center [1378, 343] width 330 height 539
click at [1315, 133] on div "# Avoid the ogres and grab the gem. hero . moveDown ( 2 ) hero . moveRight ( ) …" at bounding box center [1378, 359] width 330 height 572
click at [1308, 135] on div "# Avoid the ogres and grab the gem. hero . moveDown ( 2 ) hero . moveRight ( ) …" at bounding box center [1378, 359] width 330 height 572
click at [1327, 147] on div "# Avoid the ogres and grab the gem. hero . moveDown ( 2 ) hero . moveRight ( ) …" at bounding box center [1378, 359] width 330 height 572
type textarea "hero.moveRight()"
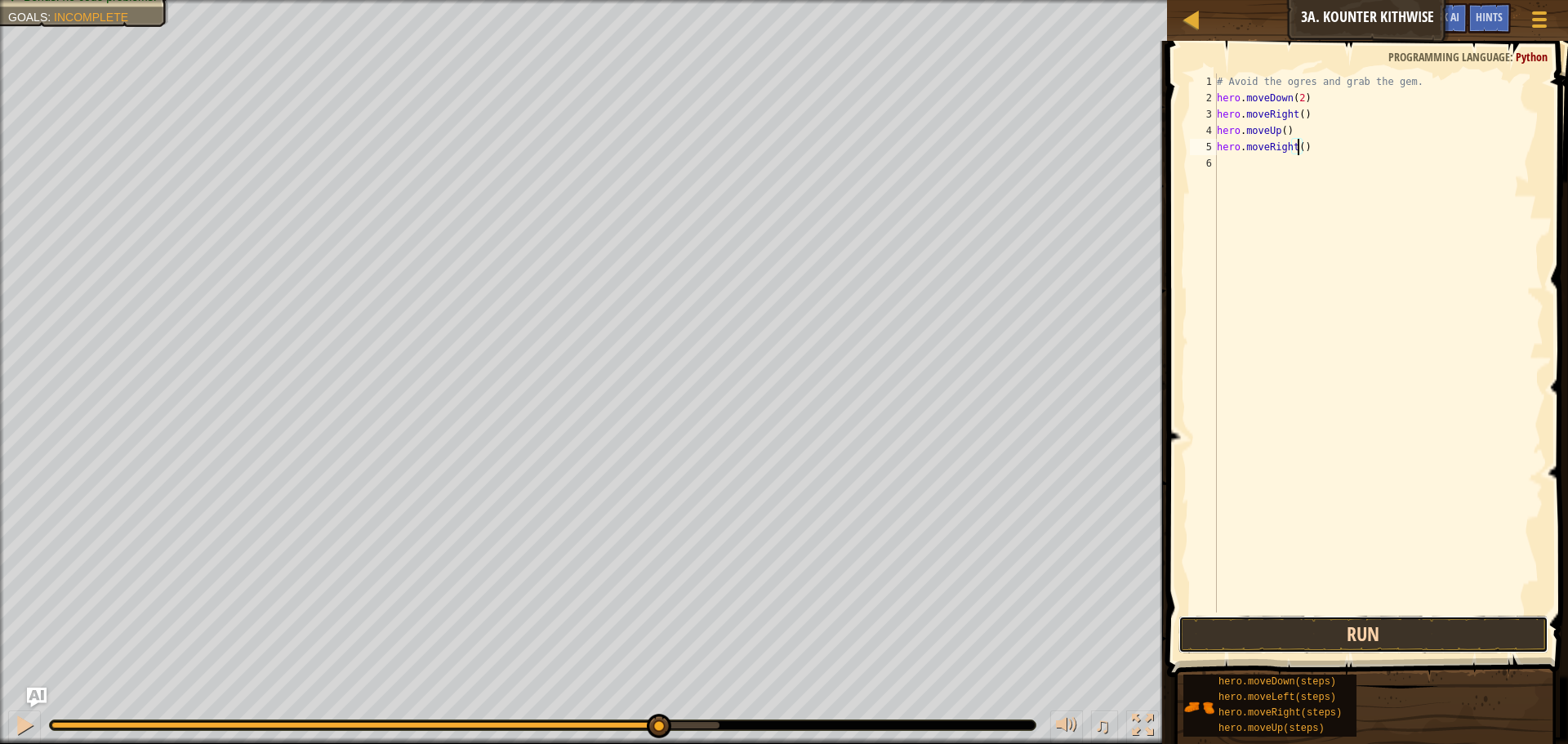
click at [1391, 642] on button "Run" at bounding box center [1363, 635] width 370 height 38
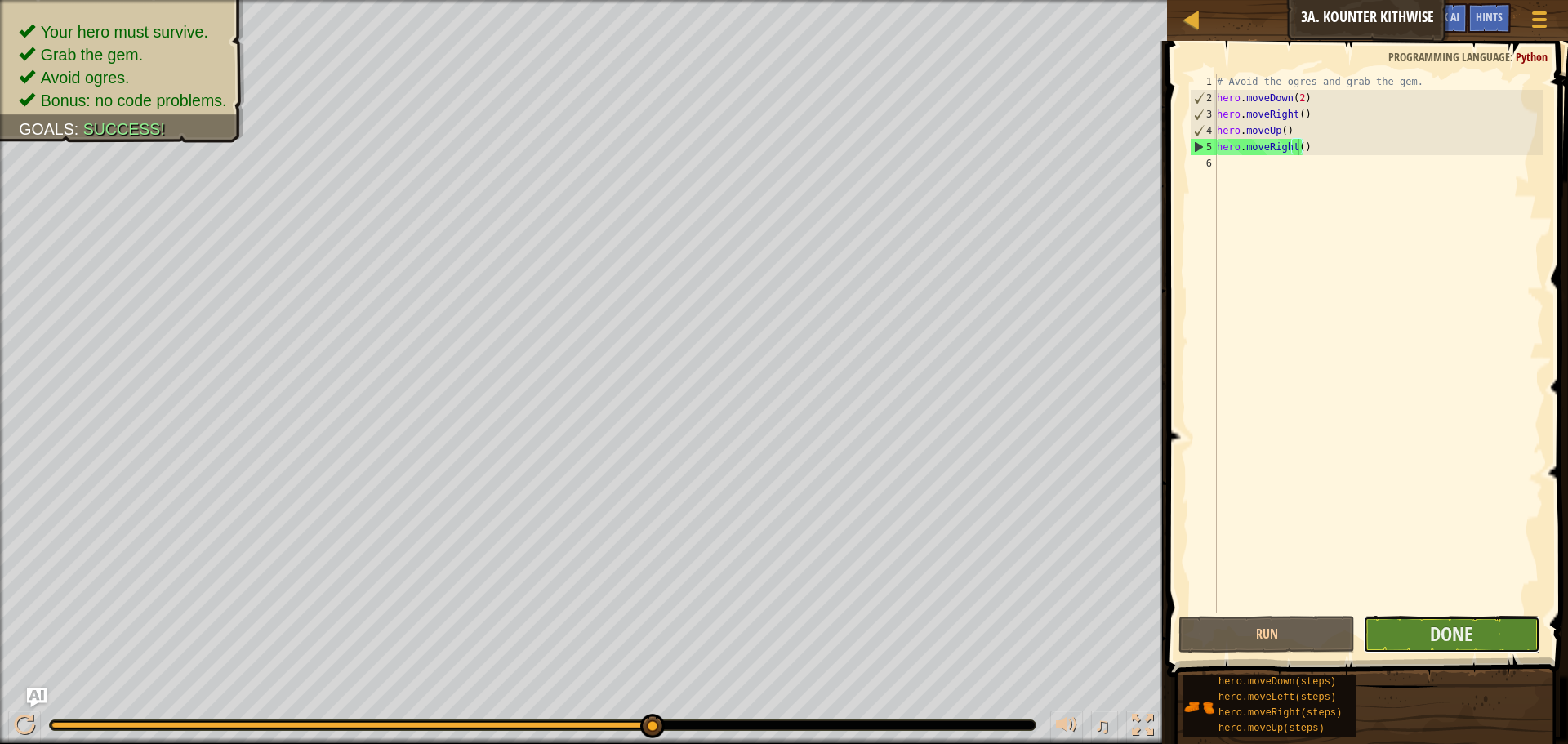
click at [1426, 651] on button "Done" at bounding box center [1452, 635] width 177 height 38
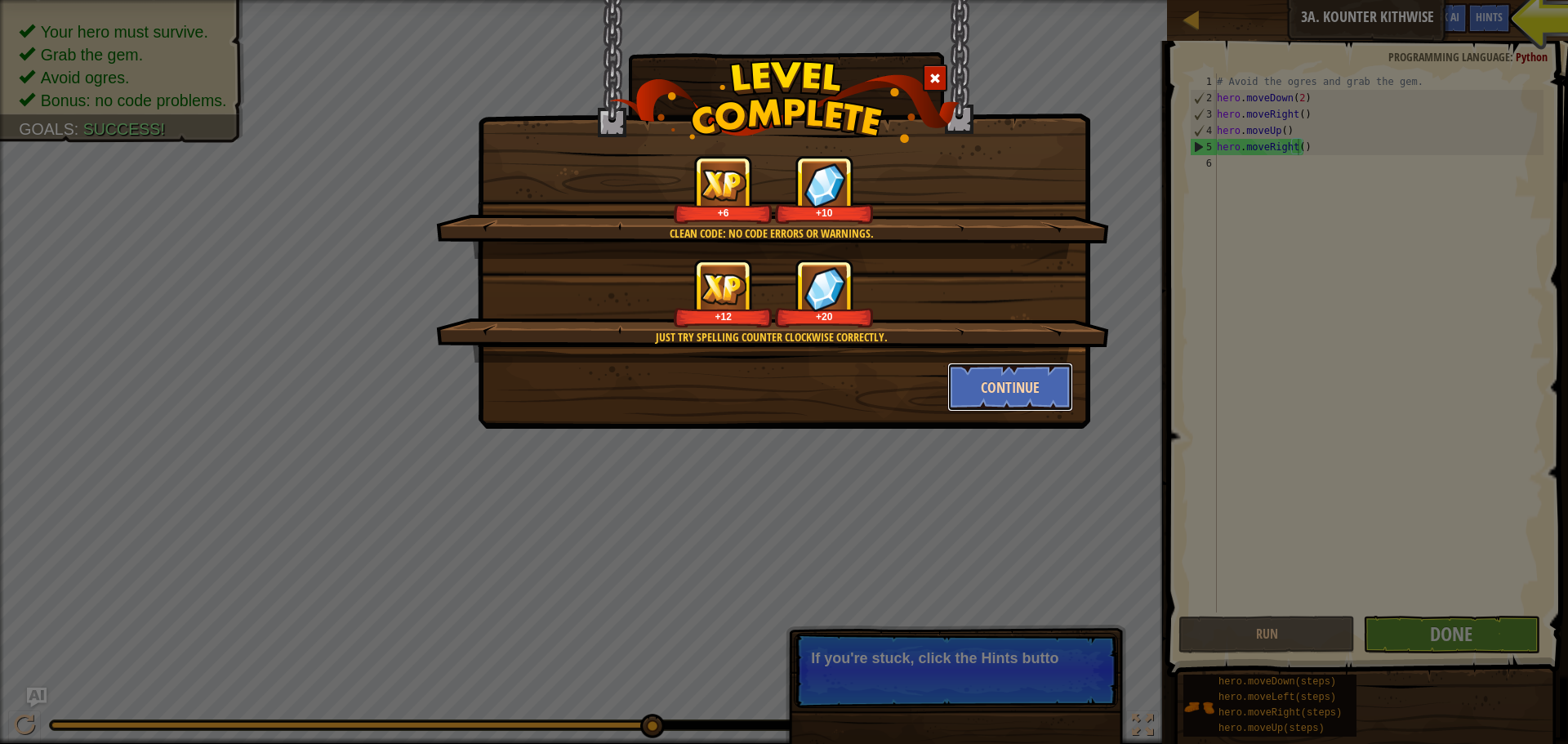
click at [1027, 393] on button "Continue" at bounding box center [1011, 387] width 127 height 49
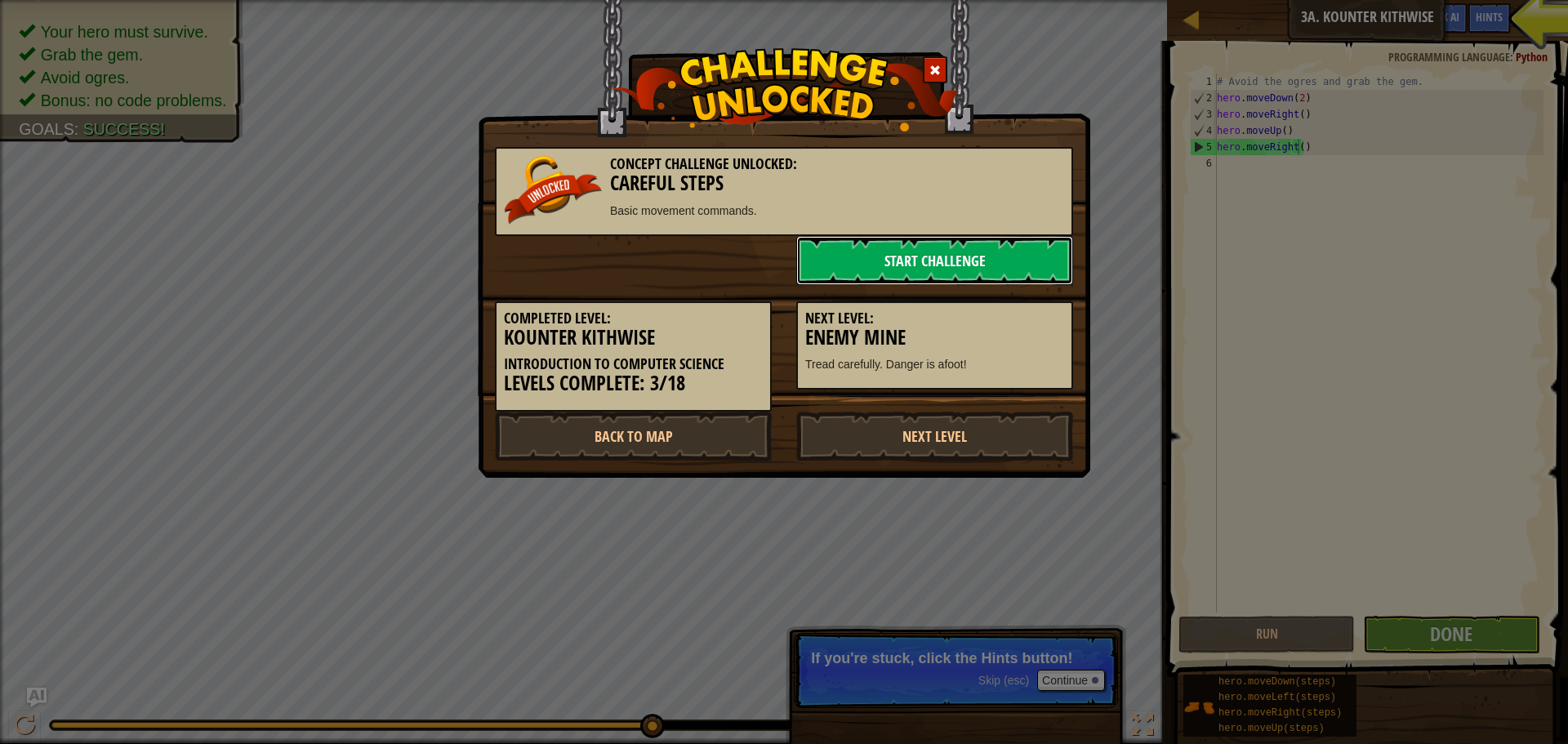
click at [929, 263] on link "Start Challenge" at bounding box center [935, 260] width 277 height 49
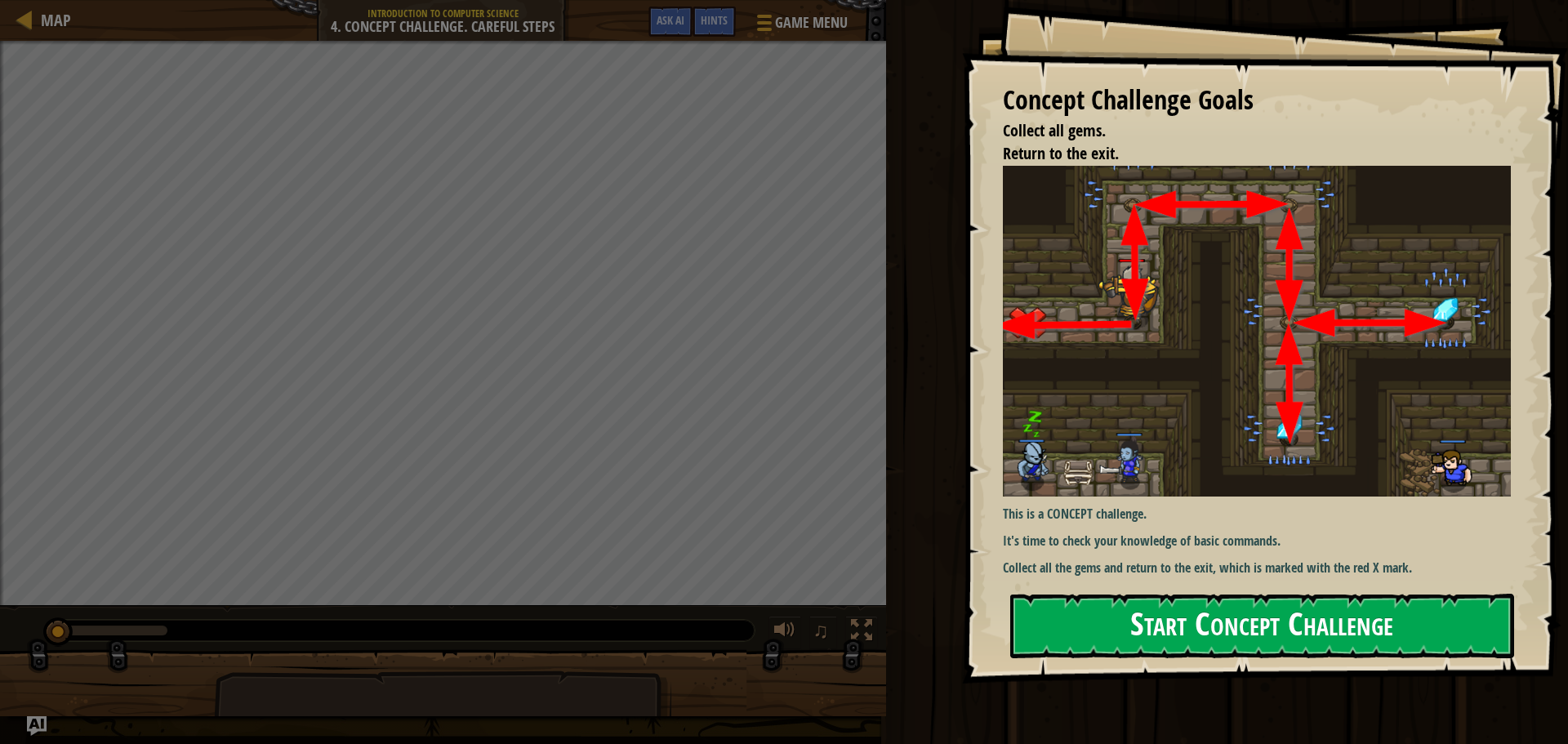
click at [1138, 613] on button "Start Concept Challenge" at bounding box center [1263, 626] width 504 height 65
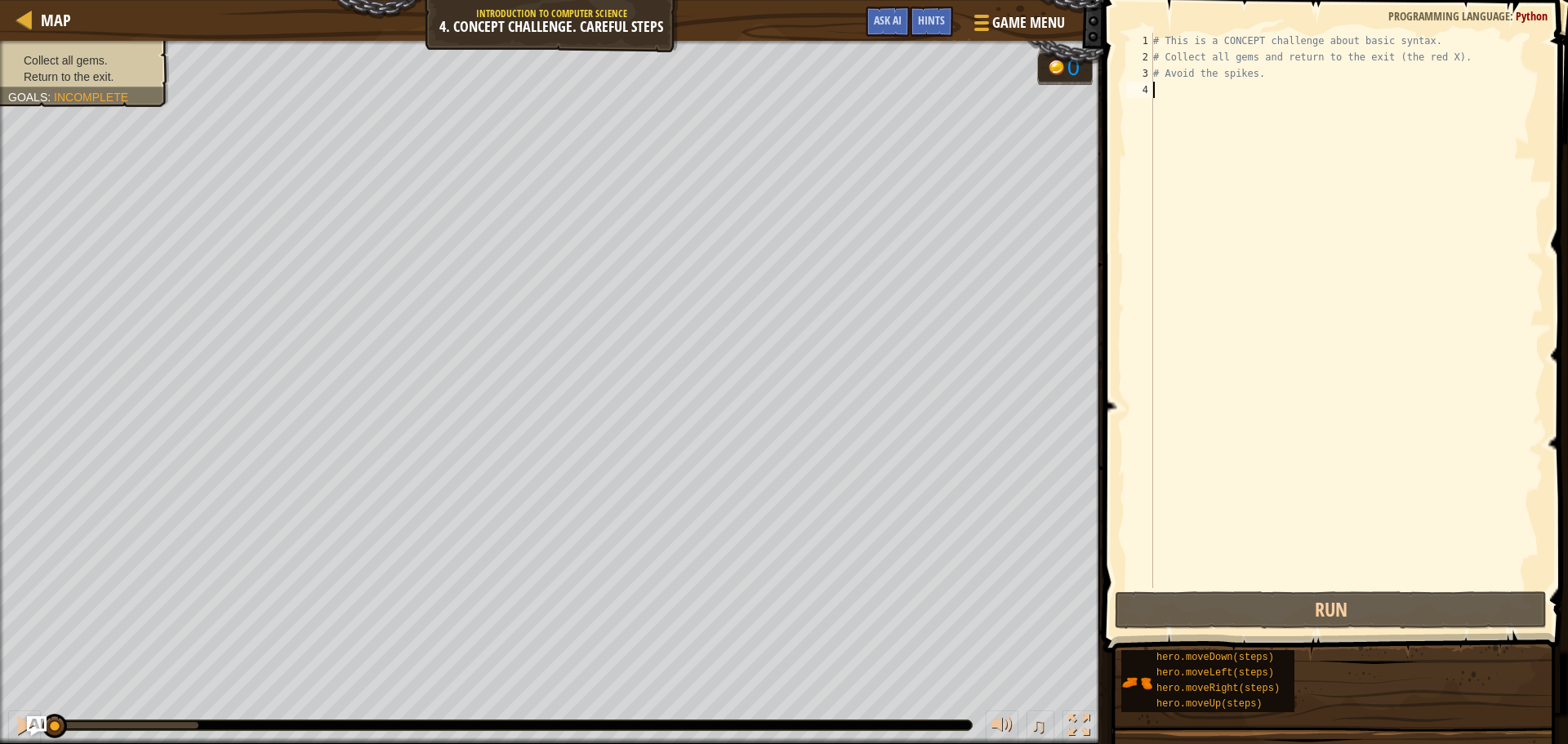
click at [1561, 0] on html "Map Introduction to Computer Science 4. Concept Challenge. Careful Steps Game M…" at bounding box center [784, 0] width 1568 height 0
click at [994, 697] on div "Collect all gems. Return to the exit. Goals : Incomplete 0 ♫ Anya 18 x: 10 y: 1…" at bounding box center [784, 392] width 1568 height 703
click at [887, 647] on div "Collect all gems. Return to the exit. Goals : Incomplete 0 ♫ Anya 18 x: 10 y: 1…" at bounding box center [784, 392] width 1568 height 703
